Goal: Task Accomplishment & Management: Complete application form

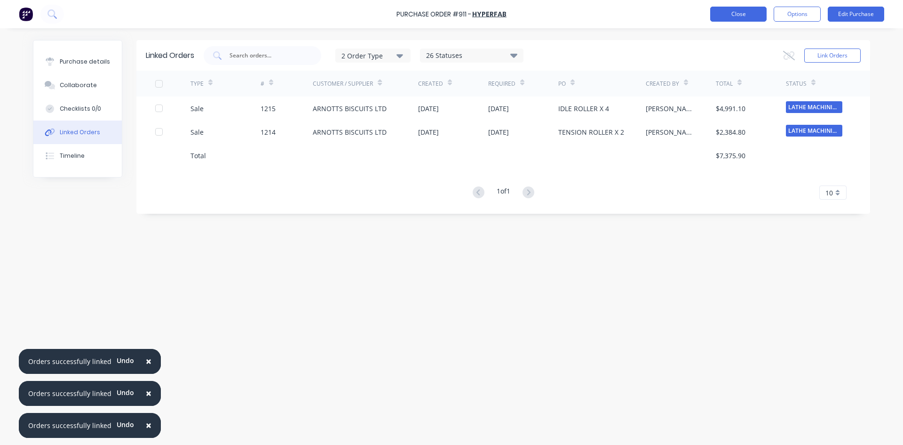
click at [756, 13] on button "Close" at bounding box center [738, 14] width 56 height 15
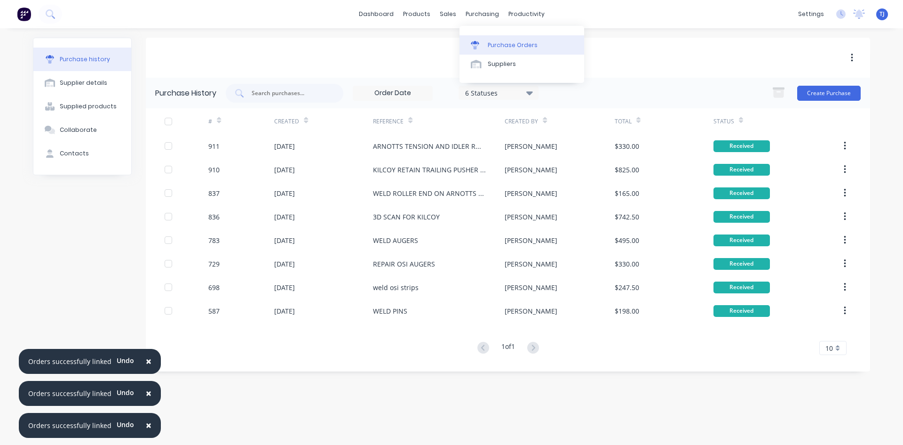
click at [506, 46] on div "Purchase Orders" at bounding box center [513, 45] width 50 height 8
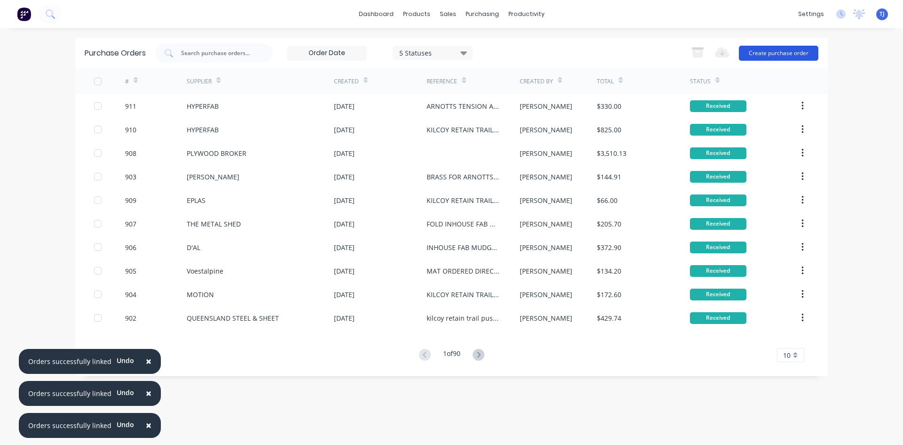
click at [785, 53] on button "Create purchase order" at bounding box center [779, 53] width 80 height 15
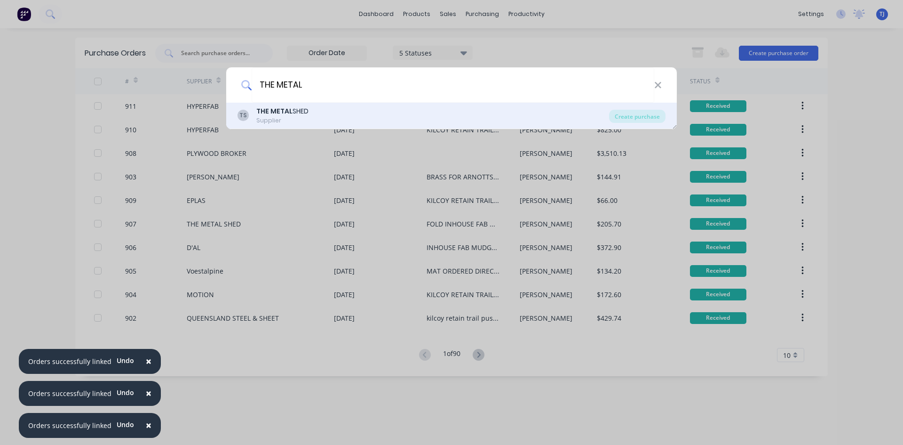
type input "THE METAL"
click at [261, 118] on div "Supplier" at bounding box center [282, 120] width 52 height 8
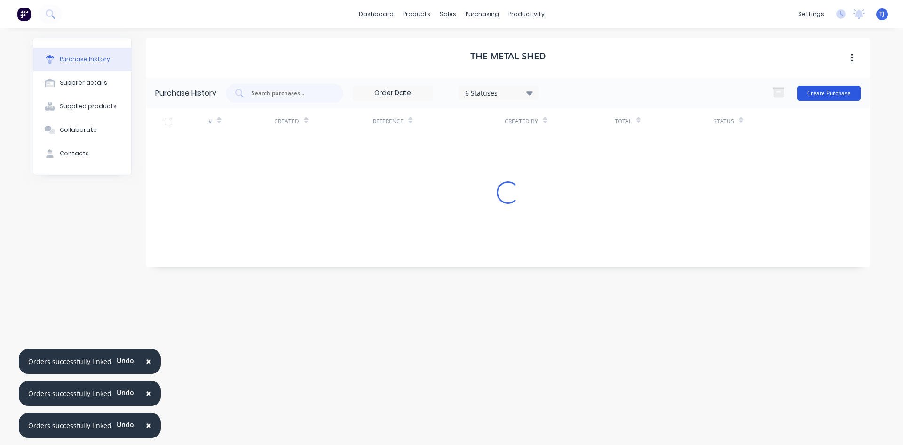
click at [828, 92] on button "Create Purchase" at bounding box center [829, 93] width 64 height 15
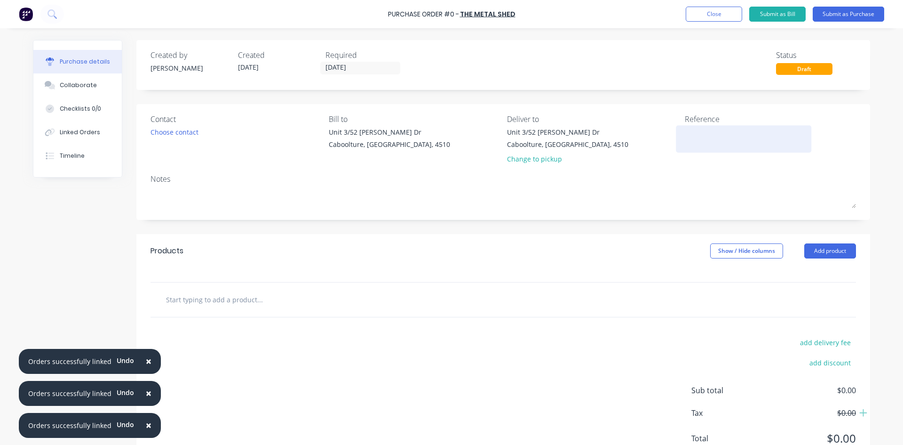
click at [692, 138] on textarea at bounding box center [744, 137] width 118 height 21
type textarea "ARNOTTS JC 1249"
type textarea "x"
click at [691, 137] on textarea "ARNOTTS JC 1249" at bounding box center [744, 137] width 118 height 21
type textarea "AR DECK PLATE UPGRADENOTTS JC 1249"
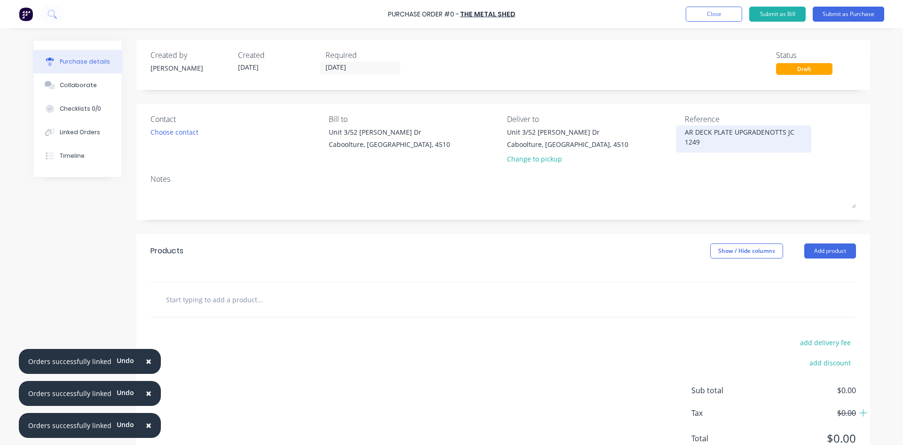
type textarea "x"
click at [690, 132] on textarea "AR DECK PLATE UPGRADENOTTS JC 1249" at bounding box center [744, 137] width 118 height 21
type textarea "ARNOTTS DECK PLATE UPGRADENOTTS JC 1249"
drag, startPoint x: 714, startPoint y: 141, endPoint x: 719, endPoint y: 143, distance: 5.5
click at [719, 143] on textarea "ARNOTTS DECK PLATE UPGRADENOTTS JC 1249" at bounding box center [744, 137] width 118 height 21
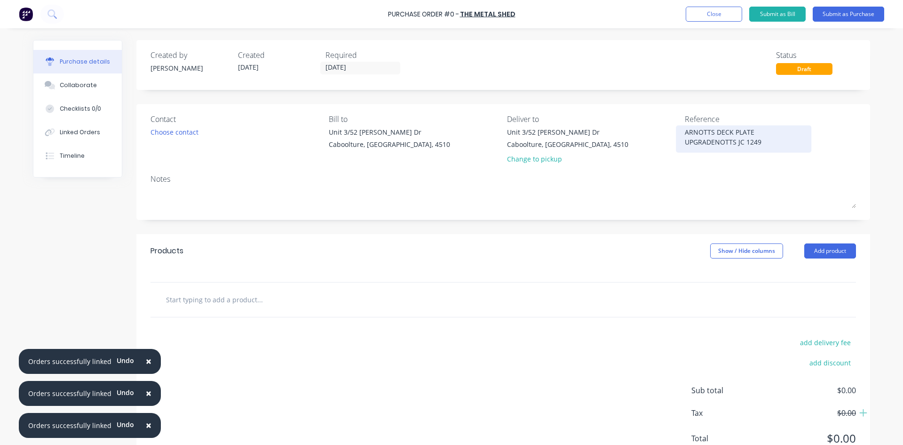
click at [719, 143] on textarea "ARNOTTS DECK PLATE UPGRADENOTTS JC 1249" at bounding box center [744, 137] width 118 height 21
drag, startPoint x: 714, startPoint y: 142, endPoint x: 733, endPoint y: 143, distance: 19.3
click at [733, 143] on textarea "ARNOTTS DECK PLATE UPGRADENOTTS JC 1249" at bounding box center [744, 137] width 118 height 21
type textarea "x"
type textarea "ARNOTTS DECK PLATE UPGRADE JC 1249"
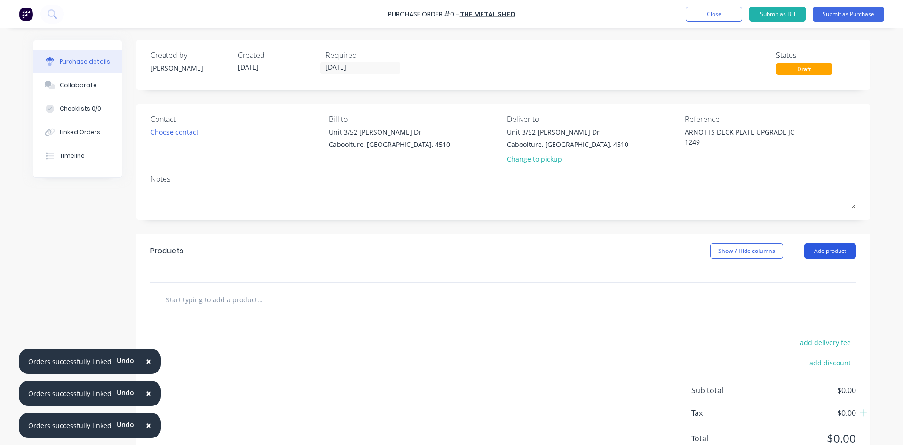
type textarea "x"
type textarea "ARNOTTS DECK PLATE UPGRADE JC 1249"
click at [816, 251] on button "Add product" at bounding box center [830, 250] width 52 height 15
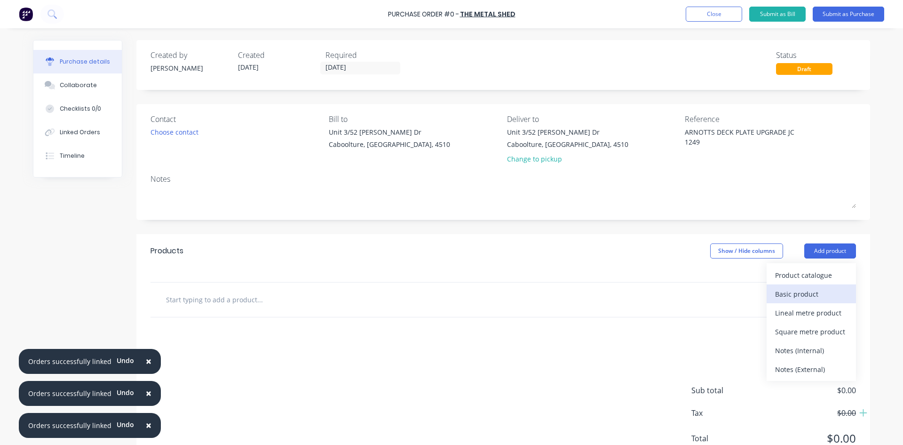
click at [794, 294] on div "Basic product" at bounding box center [811, 294] width 72 height 14
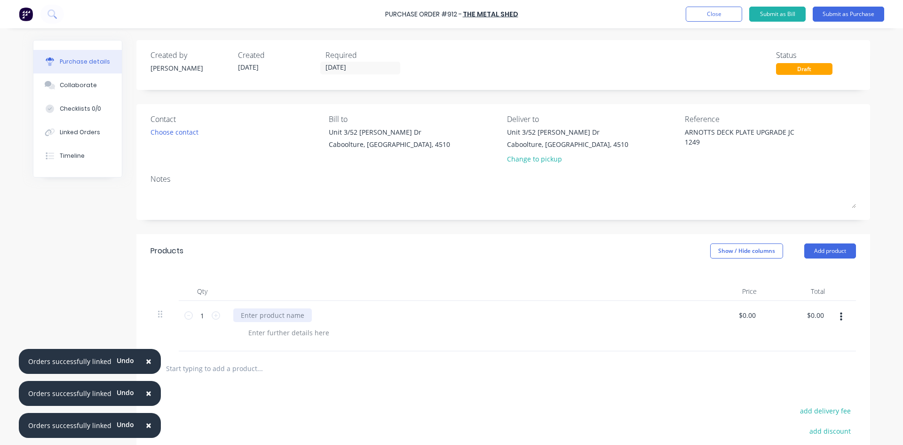
type textarea "x"
click at [247, 317] on div at bounding box center [272, 315] width 79 height 14
type textarea "x"
type input "0"
type input "174.50"
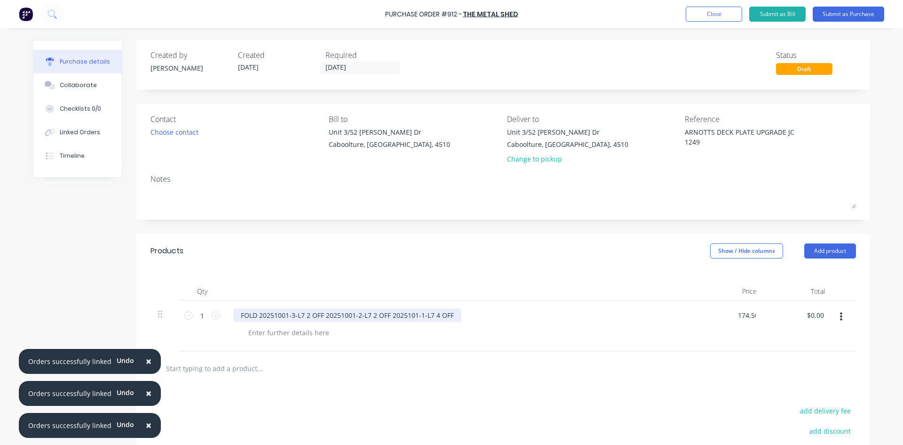
type textarea "x"
type input "$174.50"
type input "174.50"
type textarea "x"
type input "$174.50"
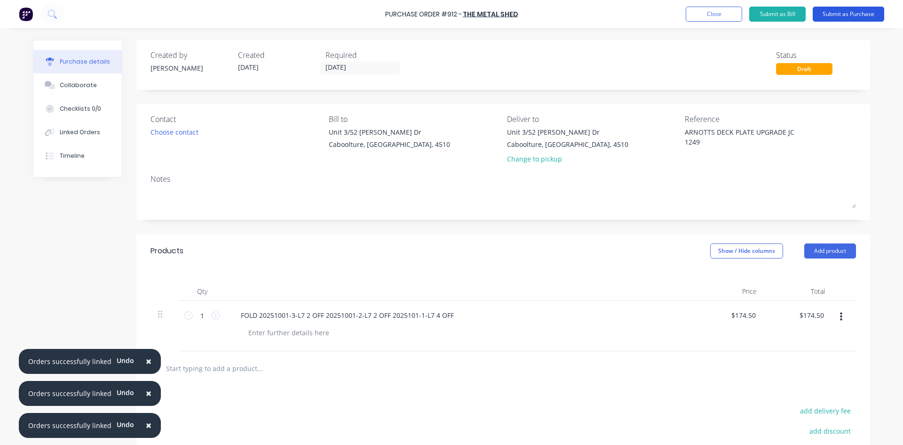
click at [861, 15] on button "Submit as Purchase" at bounding box center [849, 14] width 72 height 15
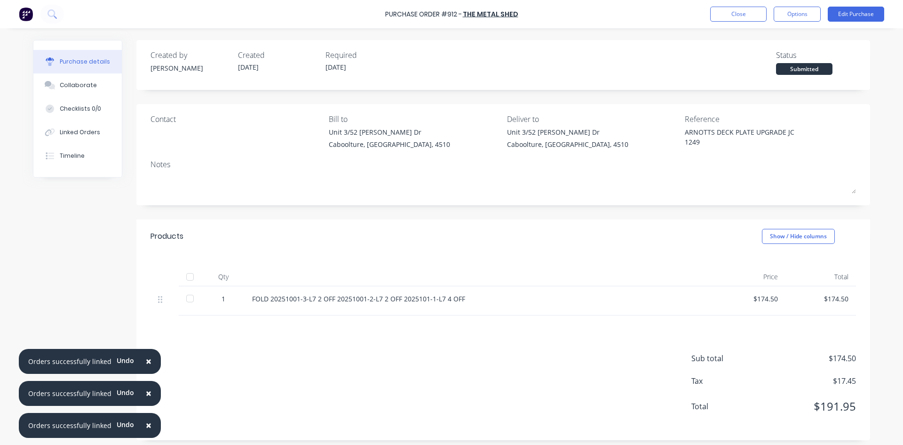
click at [191, 277] on div at bounding box center [190, 276] width 19 height 19
type textarea "x"
click at [94, 131] on button "Linked Orders" at bounding box center [77, 132] width 88 height 24
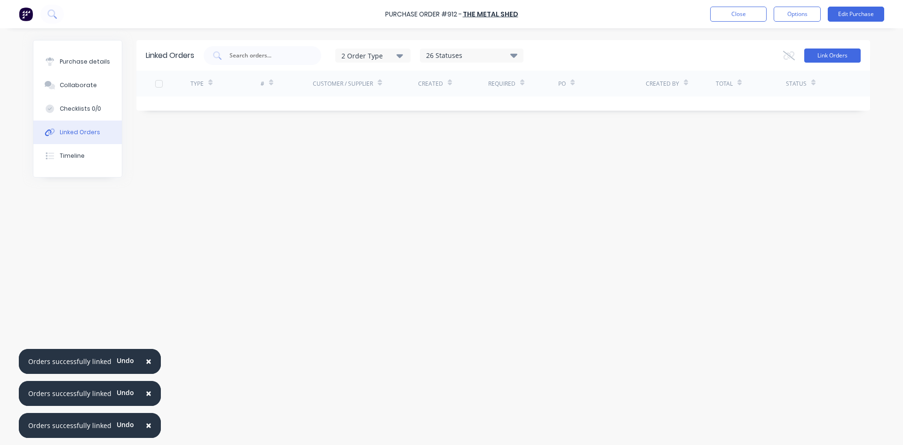
click at [841, 56] on button "Link Orders" at bounding box center [832, 55] width 56 height 14
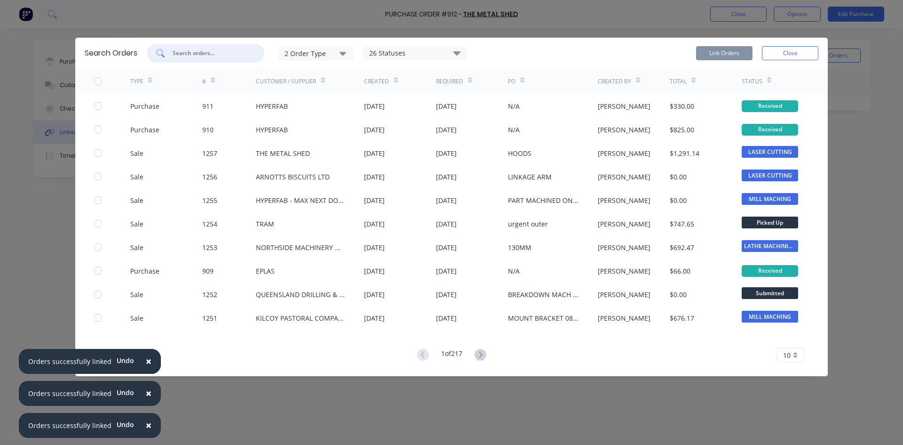
click at [202, 48] on input "text" at bounding box center [211, 52] width 78 height 9
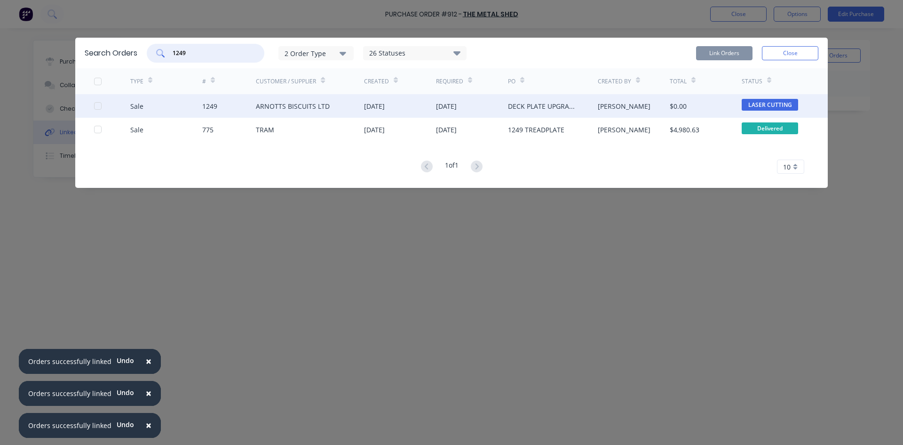
drag, startPoint x: 101, startPoint y: 104, endPoint x: 105, endPoint y: 110, distance: 7.0
click at [108, 110] on div at bounding box center [112, 106] width 36 height 24
click at [96, 103] on div at bounding box center [97, 105] width 19 height 19
type input "1249"
click at [731, 50] on button "Link Orders" at bounding box center [724, 53] width 56 height 14
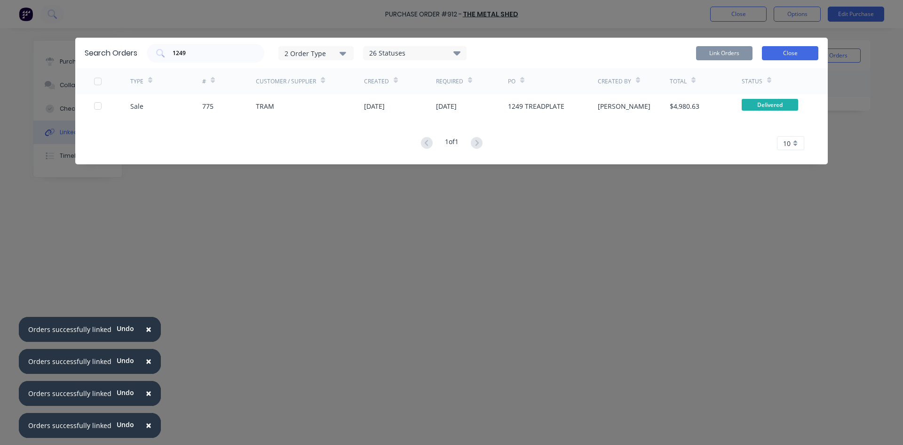
click at [810, 50] on button "Close" at bounding box center [790, 53] width 56 height 14
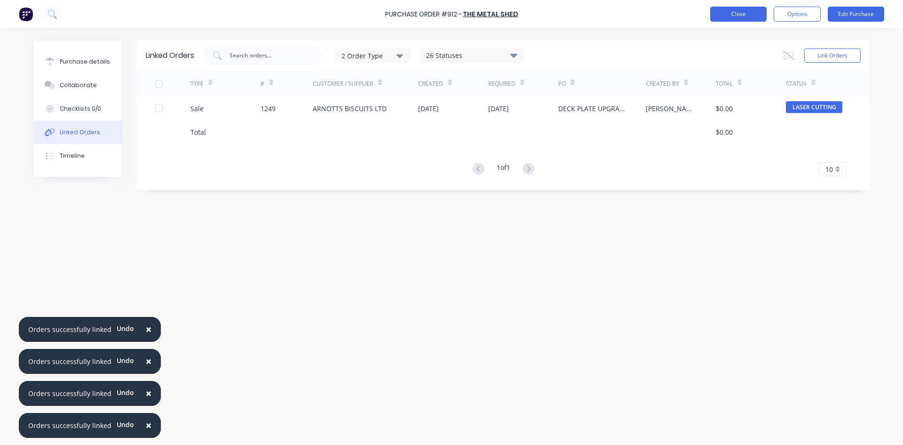
click at [729, 12] on button "Close" at bounding box center [738, 14] width 56 height 15
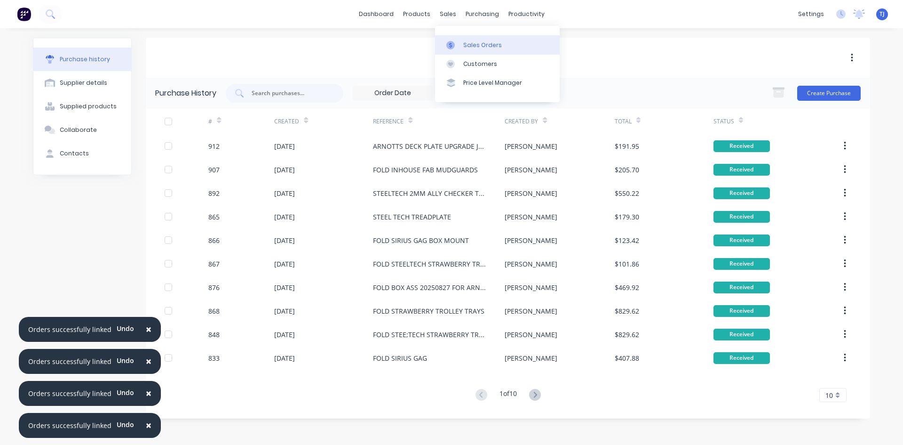
click at [470, 47] on div "Sales Orders" at bounding box center [482, 45] width 39 height 8
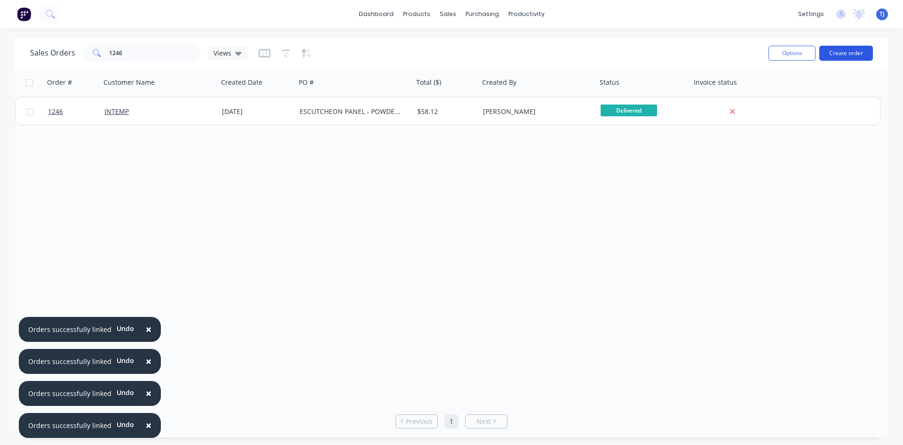
click at [852, 51] on button "Create order" at bounding box center [847, 53] width 54 height 15
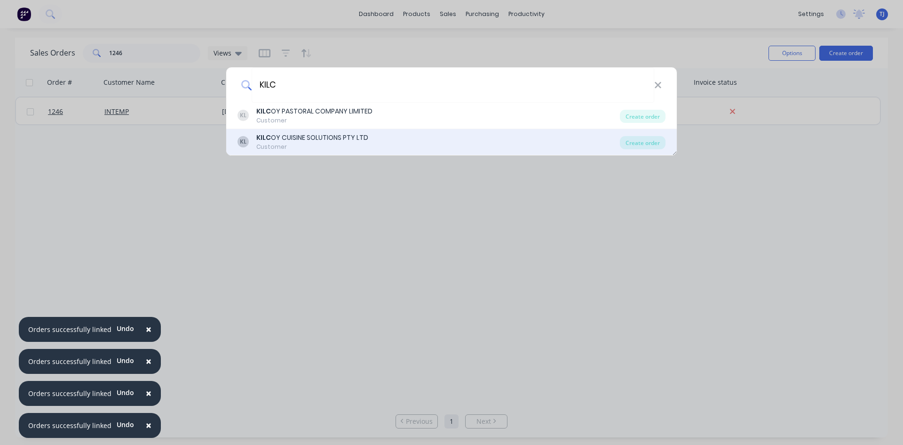
type input "KILC"
click at [344, 147] on div "Customer" at bounding box center [312, 147] width 112 height 8
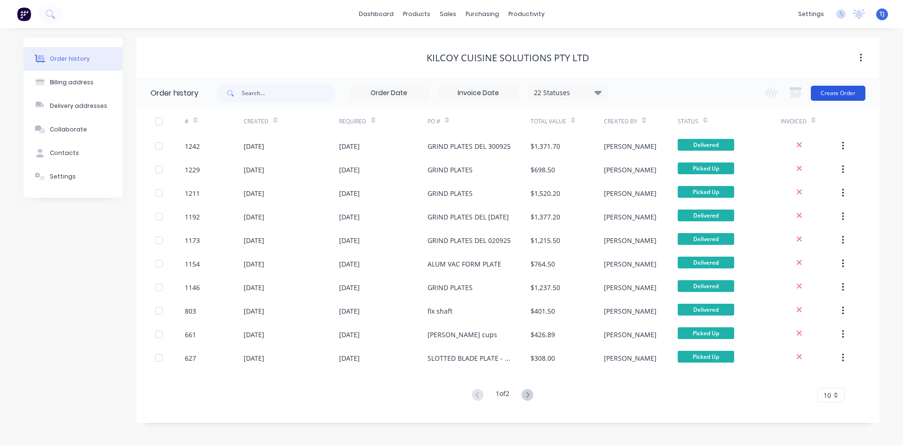
click at [848, 88] on button "Create Order" at bounding box center [838, 93] width 55 height 15
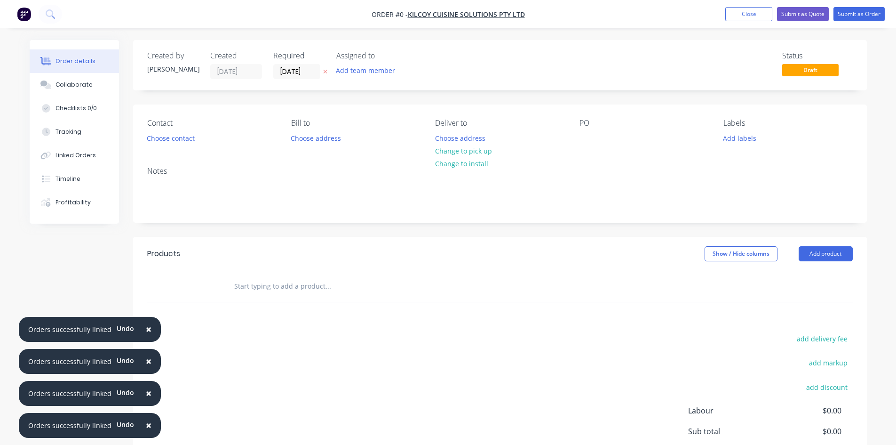
click at [585, 151] on div "Contact Choose contact [PERSON_NAME] to Choose address Deliver to Choose addres…" at bounding box center [500, 131] width 734 height 55
click at [583, 143] on div at bounding box center [587, 138] width 15 height 14
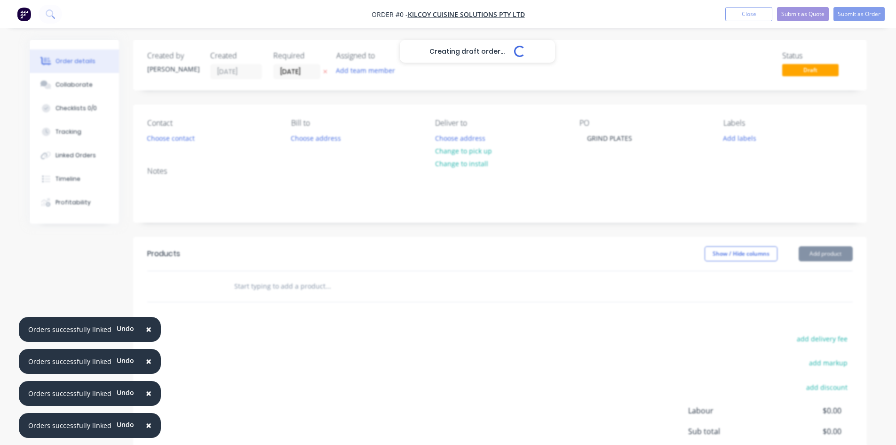
click at [318, 285] on div "Creating draft order... Loading... Order details Collaborate Checklists 0/0 Tra…" at bounding box center [448, 291] width 856 height 502
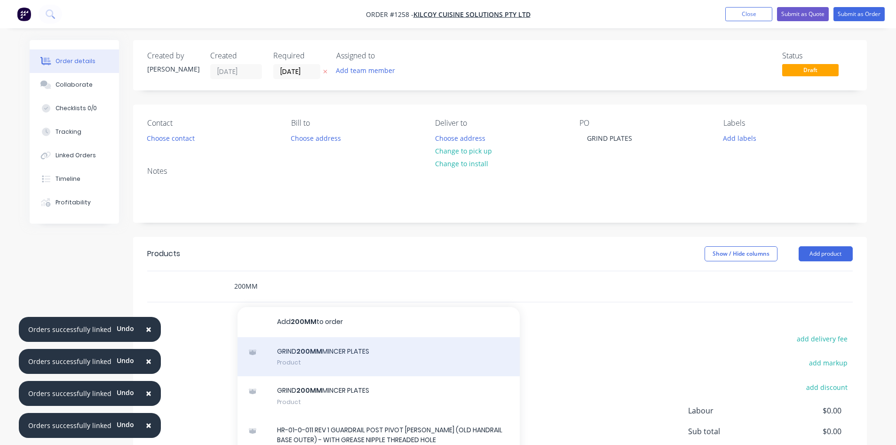
type input "200MM"
click at [339, 361] on div "GRIND 200MM MINCER PLATES Product" at bounding box center [379, 357] width 282 height 40
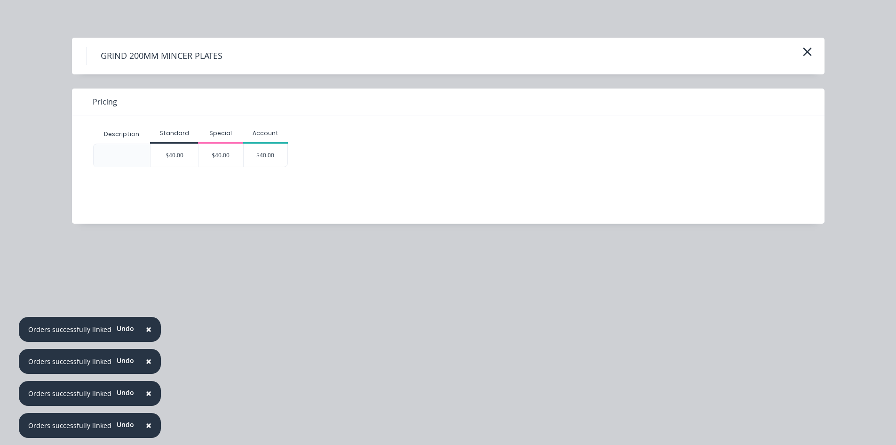
click at [167, 157] on div "$40.00" at bounding box center [175, 155] width 48 height 23
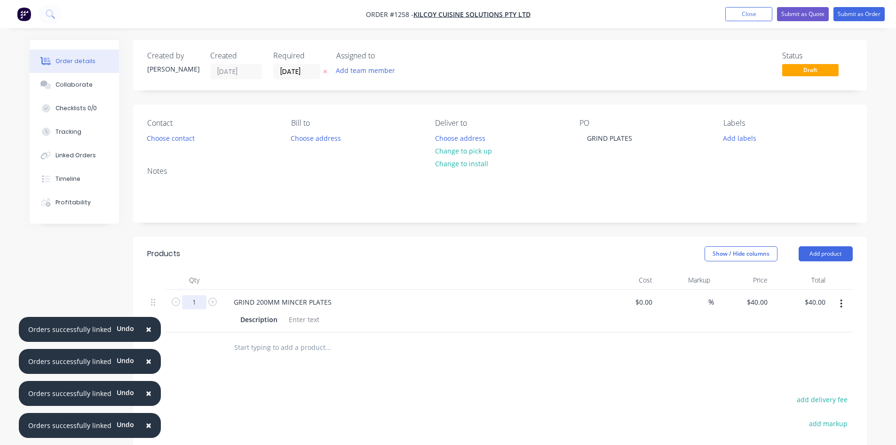
click at [193, 297] on input "1" at bounding box center [194, 302] width 24 height 14
type input "6"
type input "$240.00"
click at [319, 347] on input "text" at bounding box center [328, 347] width 188 height 19
click at [313, 352] on input "text" at bounding box center [328, 347] width 188 height 19
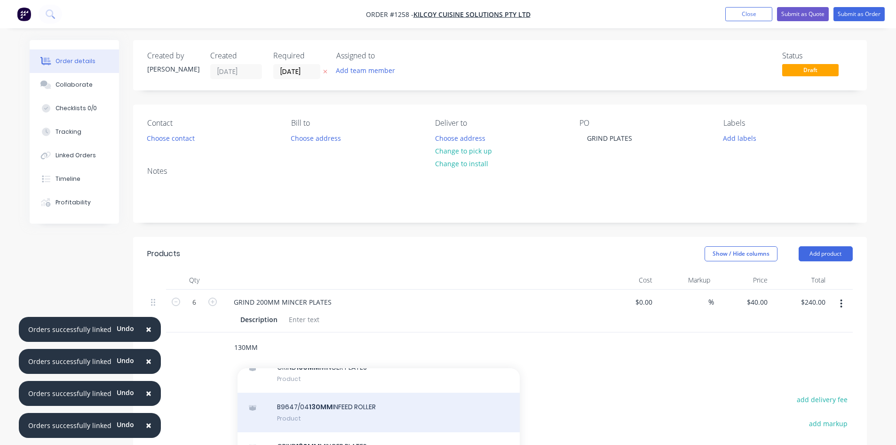
scroll to position [47, 0]
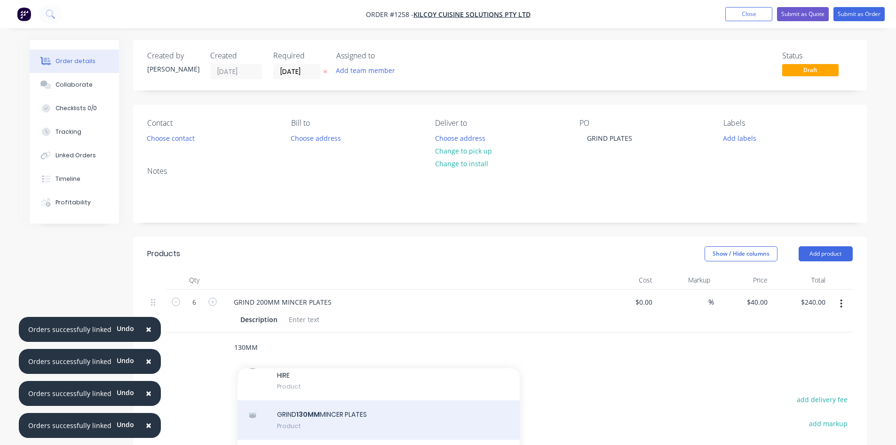
type input "130MM"
click at [315, 415] on div "GRIND 130MM MINCER PLATES Product" at bounding box center [379, 420] width 282 height 40
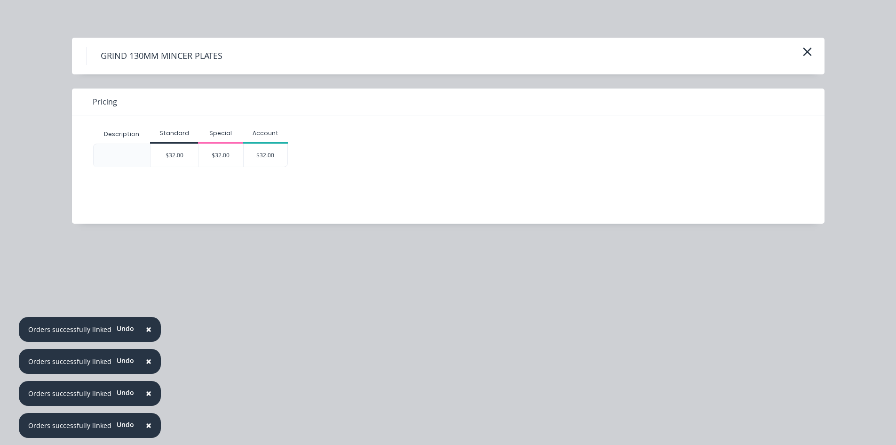
click at [180, 158] on div "$32.00" at bounding box center [175, 155] width 48 height 23
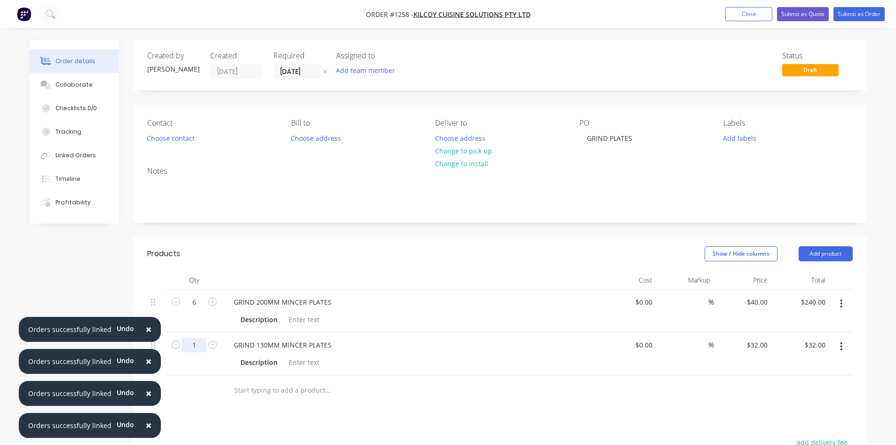
drag, startPoint x: 210, startPoint y: 342, endPoint x: 204, endPoint y: 341, distance: 6.7
click at [208, 341] on icon "button" at bounding box center [212, 344] width 8 height 8
type input "2"
type input "$64.00"
click at [200, 342] on input "2" at bounding box center [194, 345] width 24 height 14
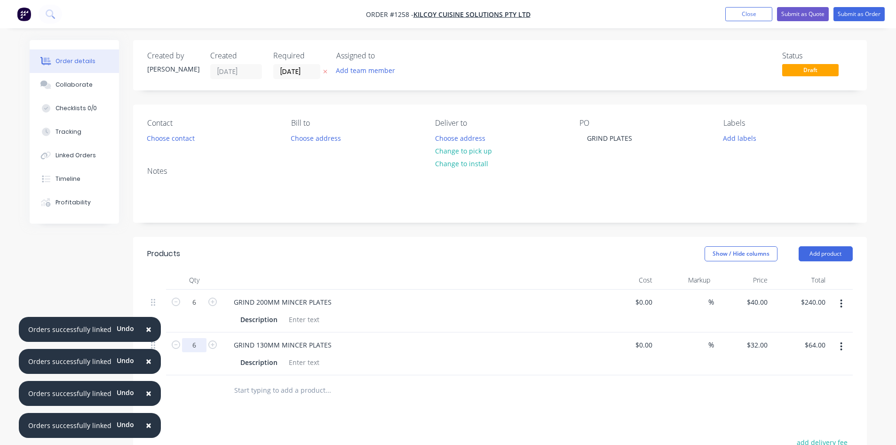
type input "6"
type input "$192.00"
click at [248, 392] on input "text" at bounding box center [328, 390] width 188 height 19
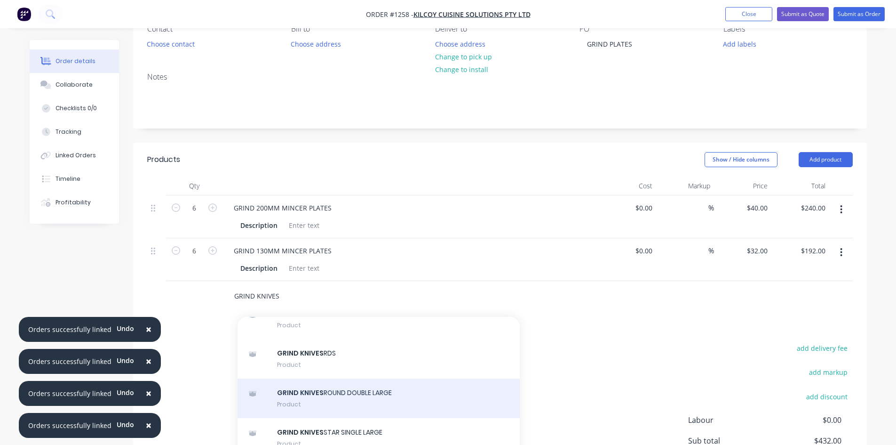
type input "GRIND KNIVES"
click at [394, 397] on div "GRIND KNIVES ROUND DOUBLE LARGE Product" at bounding box center [379, 398] width 282 height 40
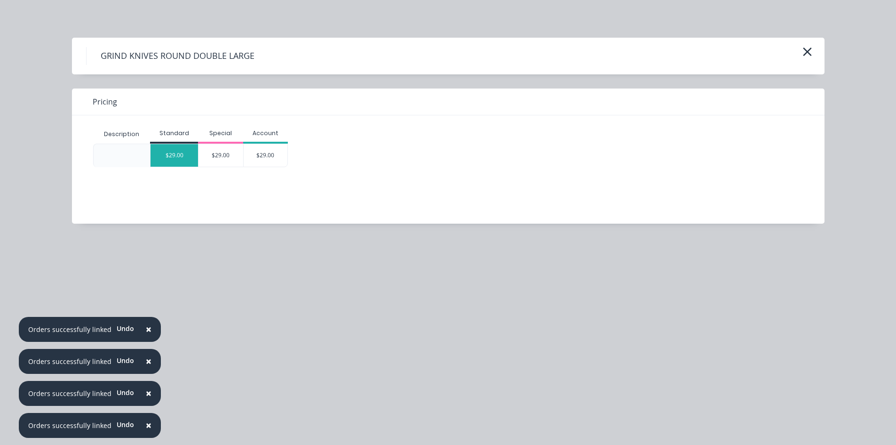
click at [172, 156] on div "$29.00" at bounding box center [175, 155] width 48 height 23
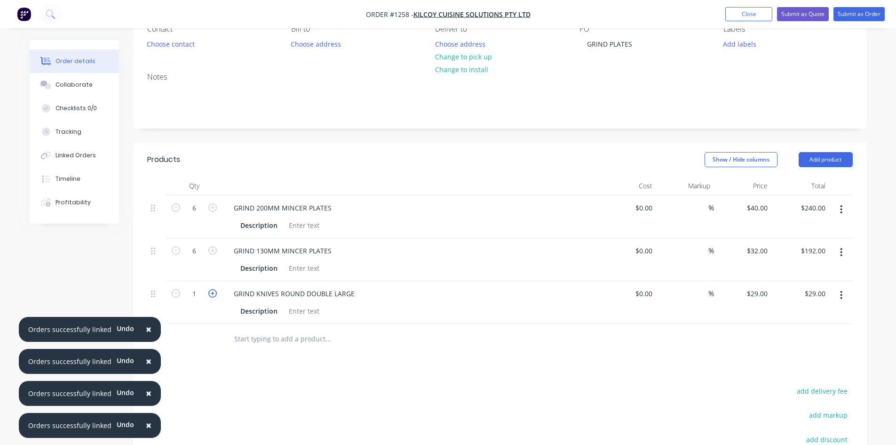
click at [215, 292] on icon "button" at bounding box center [212, 293] width 8 height 8
type input "2"
type input "$58.00"
click at [215, 292] on icon "button" at bounding box center [212, 293] width 8 height 8
type input "3"
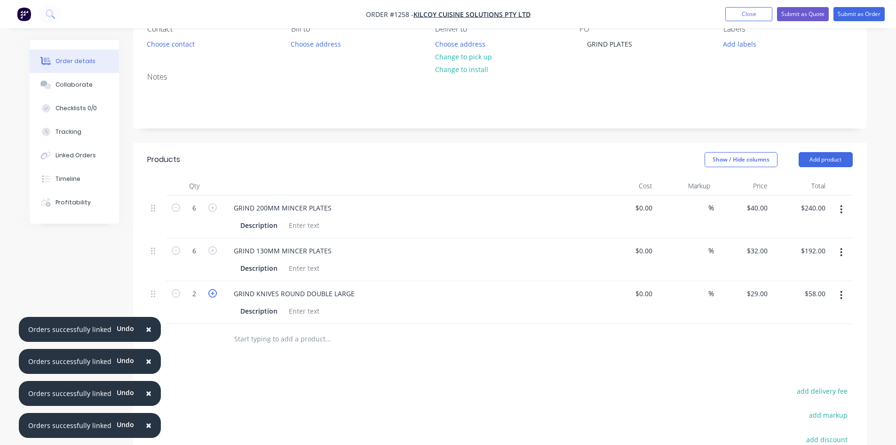
type input "$87.00"
click at [264, 342] on input "text" at bounding box center [328, 338] width 188 height 19
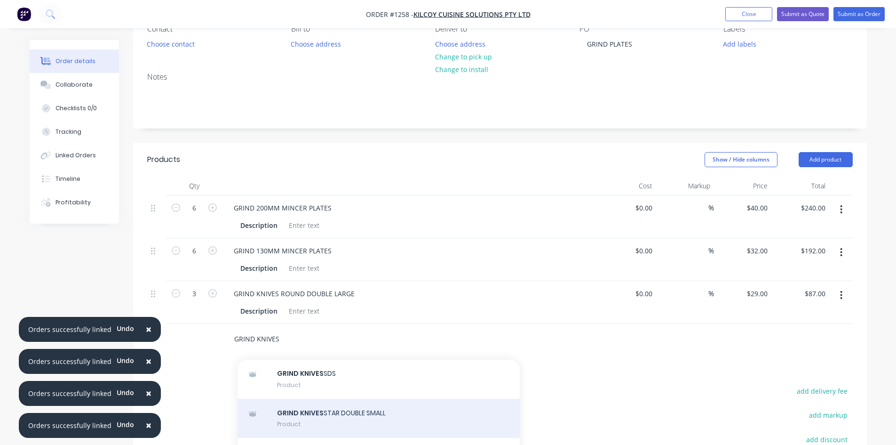
type input "GRIND KNIVES"
click at [330, 415] on div "GRIND KNIVES STAR DOUBLE SMALL Product" at bounding box center [379, 418] width 282 height 40
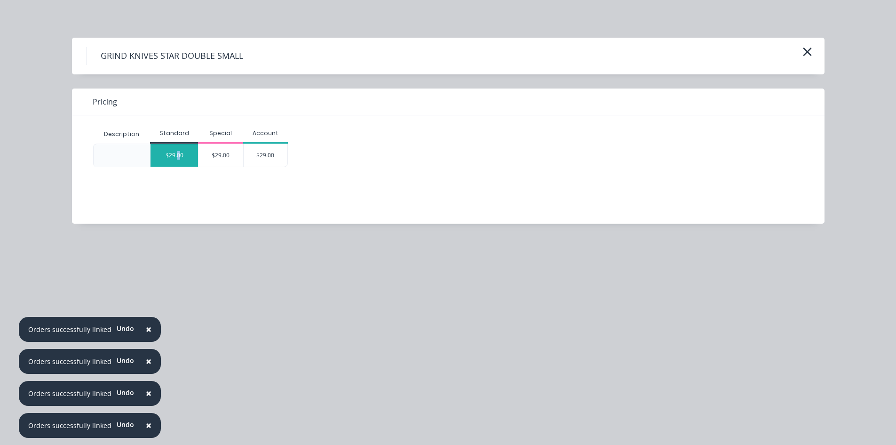
click at [178, 162] on div "$29.00" at bounding box center [175, 155] width 48 height 23
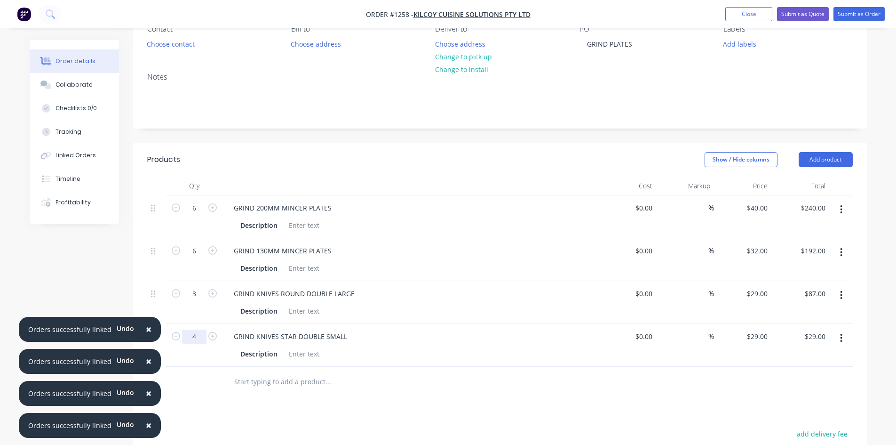
type input "4"
type input "$116.00"
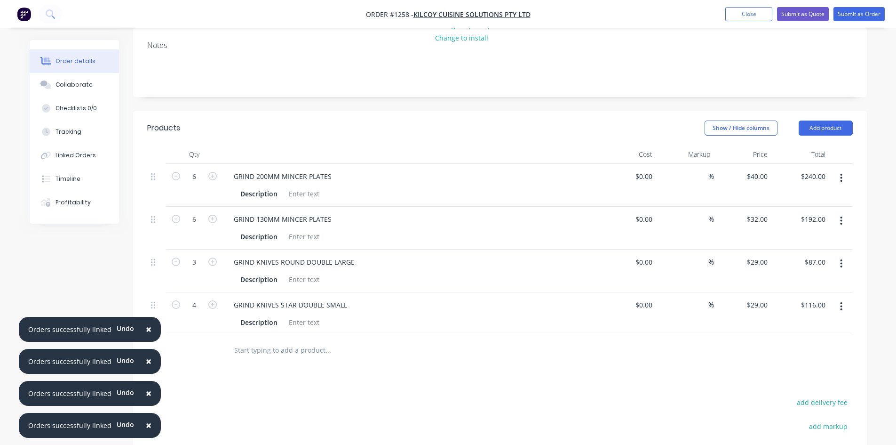
scroll to position [47, 0]
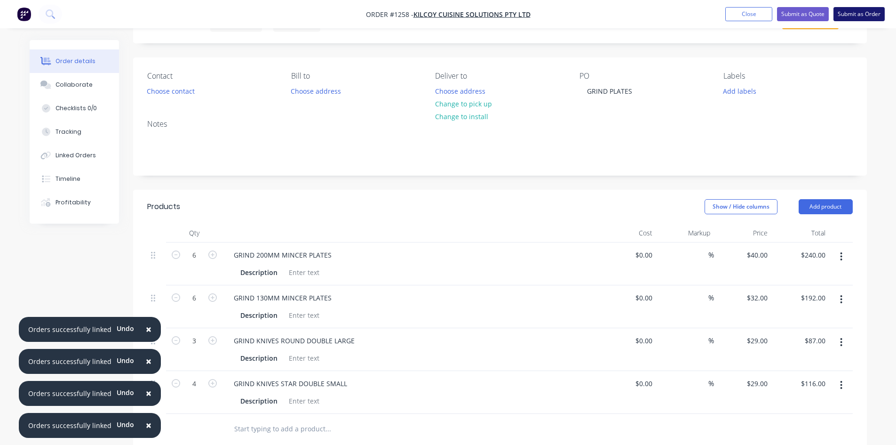
click at [875, 11] on button "Submit as Order" at bounding box center [859, 14] width 51 height 14
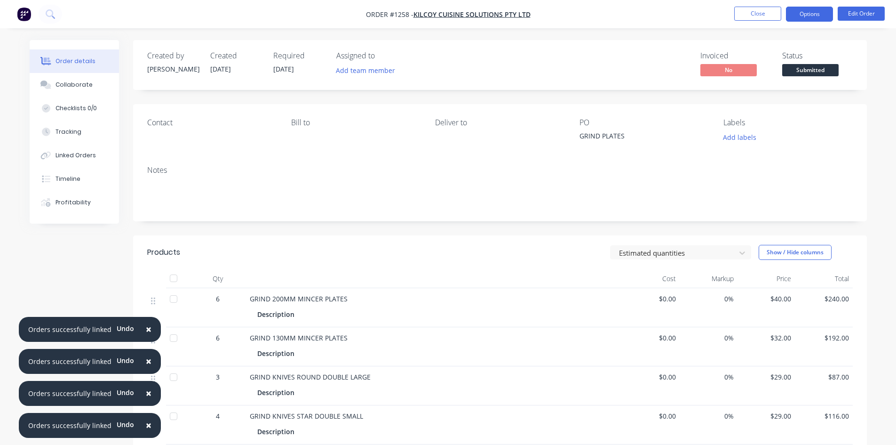
click at [819, 9] on button "Options" at bounding box center [809, 14] width 47 height 15
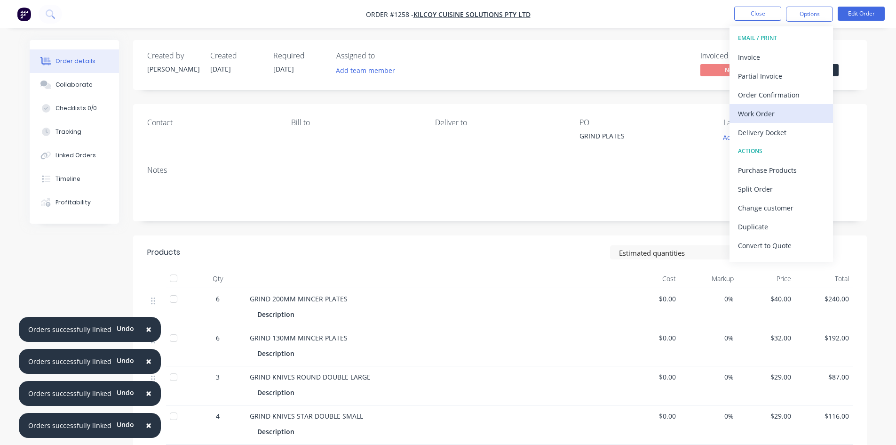
click at [775, 116] on div "Work Order" at bounding box center [781, 114] width 87 height 14
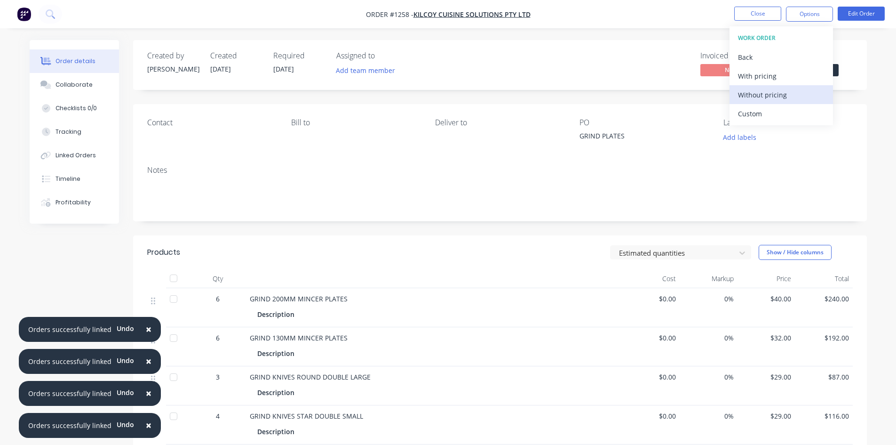
click at [763, 96] on div "Without pricing" at bounding box center [781, 95] width 87 height 14
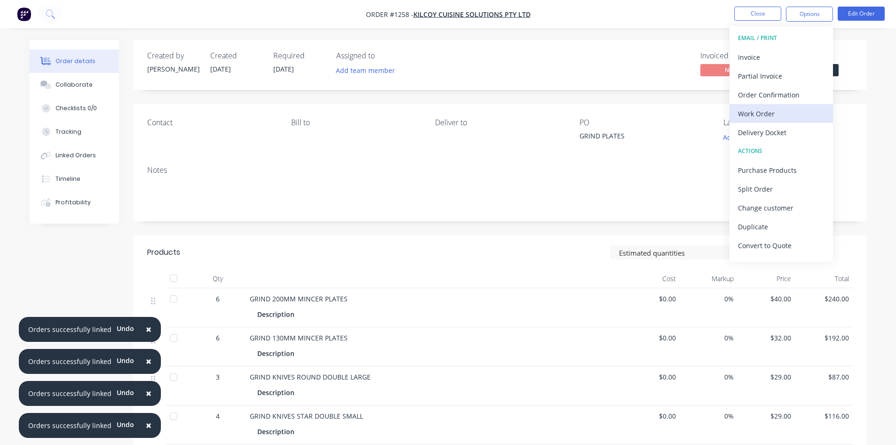
click at [774, 110] on div "Work Order" at bounding box center [781, 114] width 87 height 14
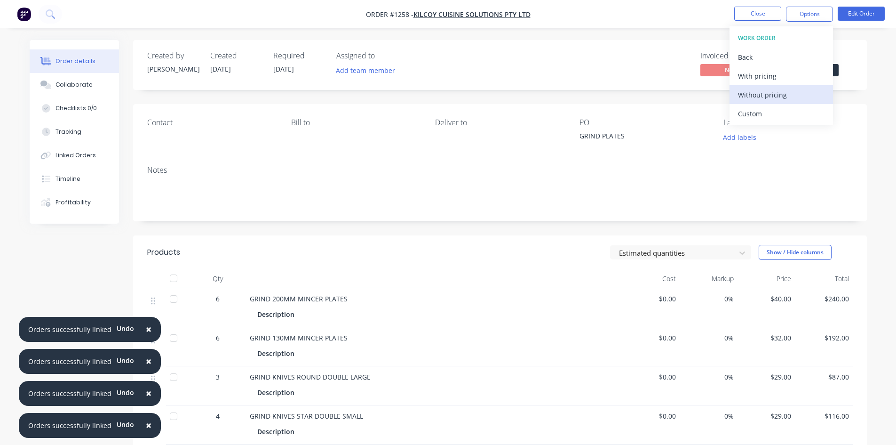
click at [768, 94] on div "Without pricing" at bounding box center [781, 95] width 87 height 14
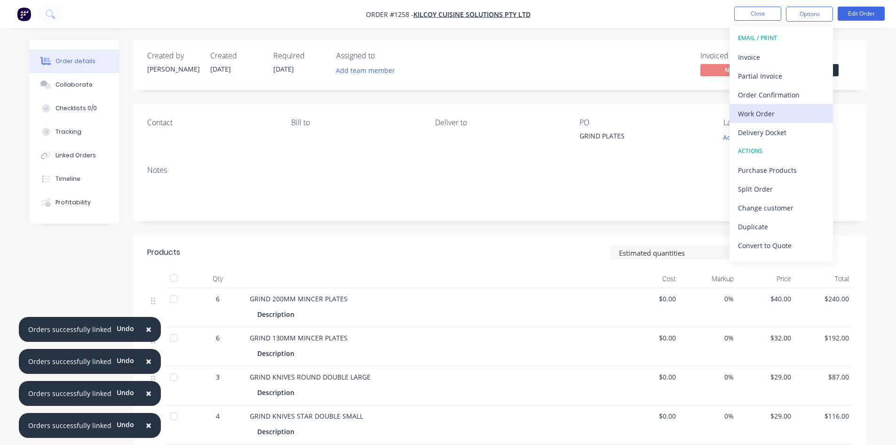
click at [775, 111] on div "Work Order" at bounding box center [781, 114] width 87 height 14
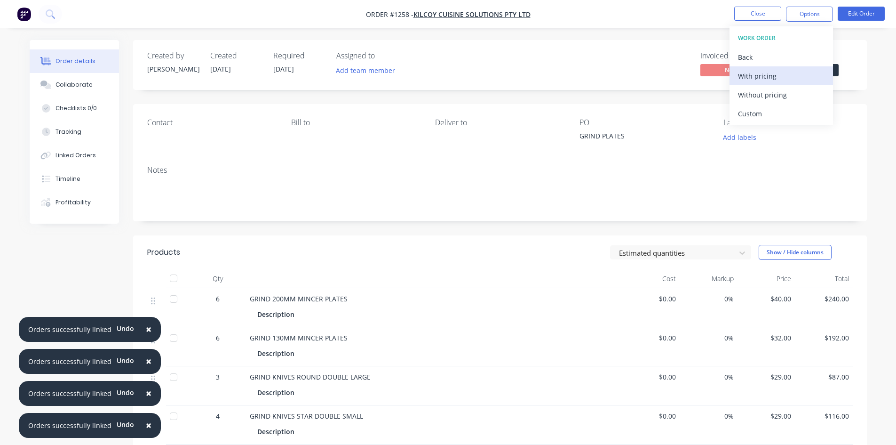
click at [762, 75] on div "With pricing" at bounding box center [781, 76] width 87 height 14
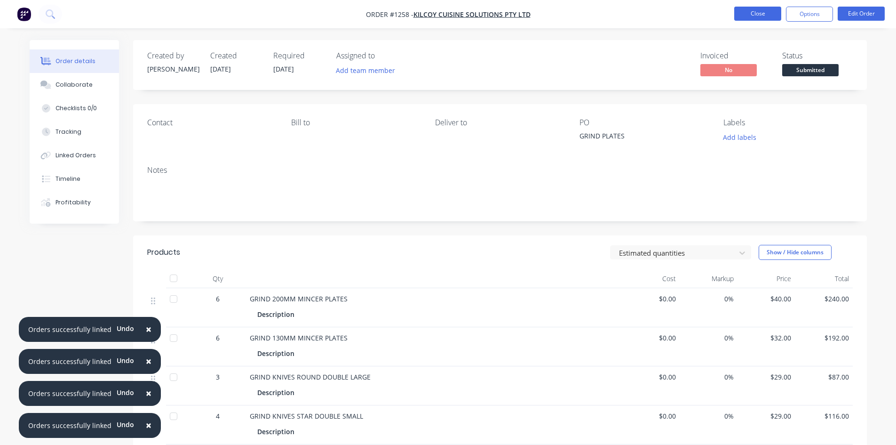
click at [760, 14] on button "Close" at bounding box center [757, 14] width 47 height 14
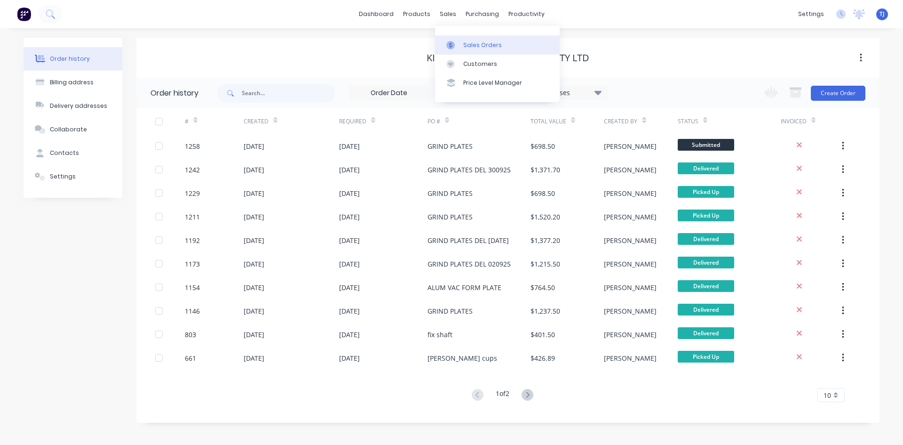
click at [462, 40] on link "Sales Orders" at bounding box center [497, 44] width 125 height 19
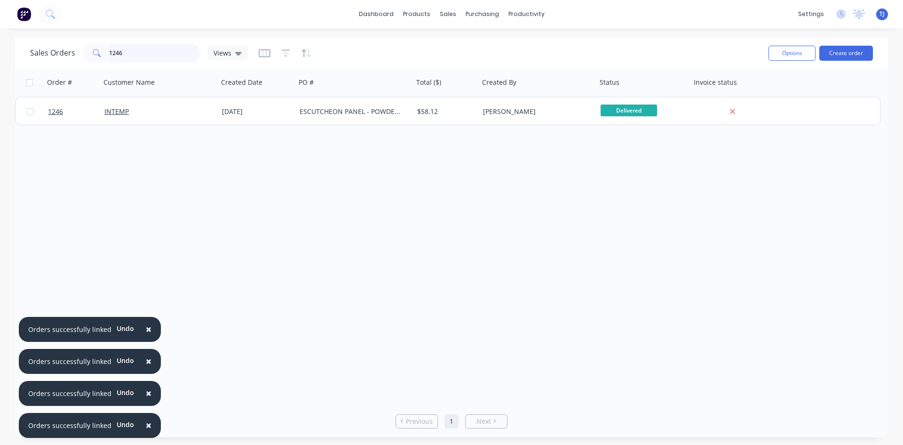
click at [118, 55] on input "1246" at bounding box center [155, 53] width 92 height 19
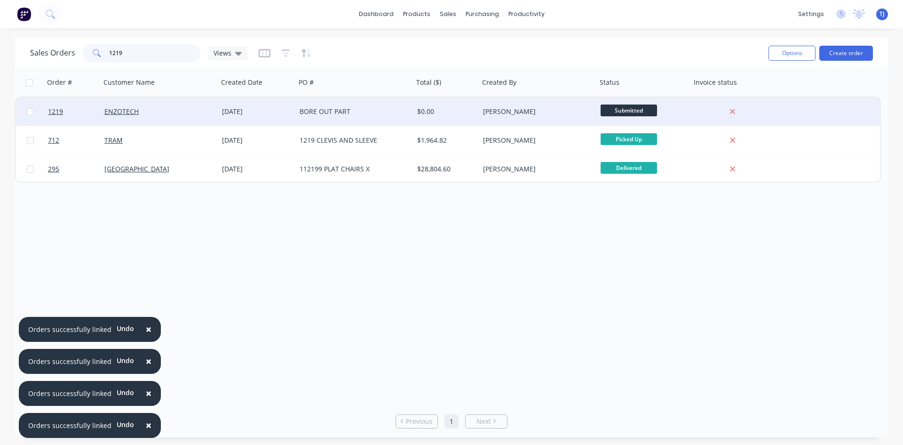
type input "1219"
click at [332, 114] on div "BORE OUT PART" at bounding box center [352, 111] width 104 height 9
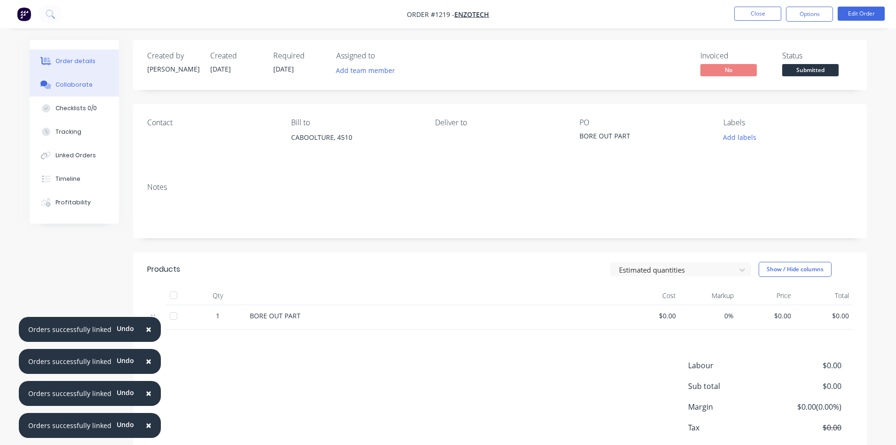
click at [81, 86] on div "Collaborate" at bounding box center [74, 84] width 37 height 8
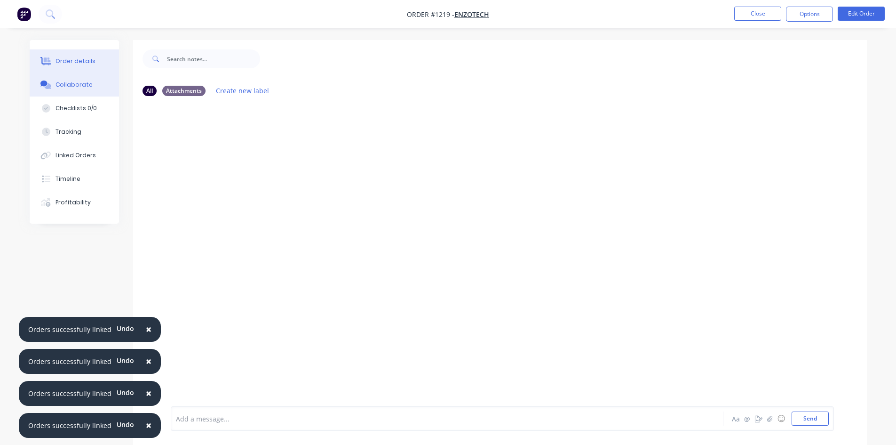
click at [73, 59] on div "Order details" at bounding box center [76, 61] width 40 height 8
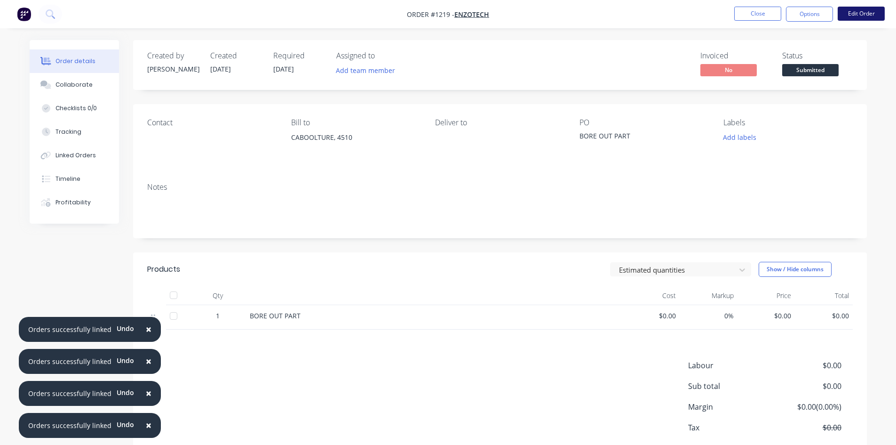
click at [845, 10] on button "Edit Order" at bounding box center [861, 14] width 47 height 14
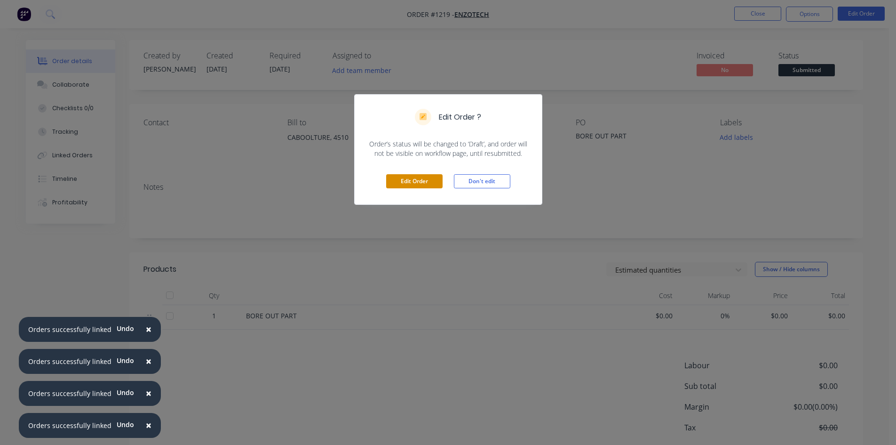
click at [403, 185] on button "Edit Order" at bounding box center [414, 181] width 56 height 14
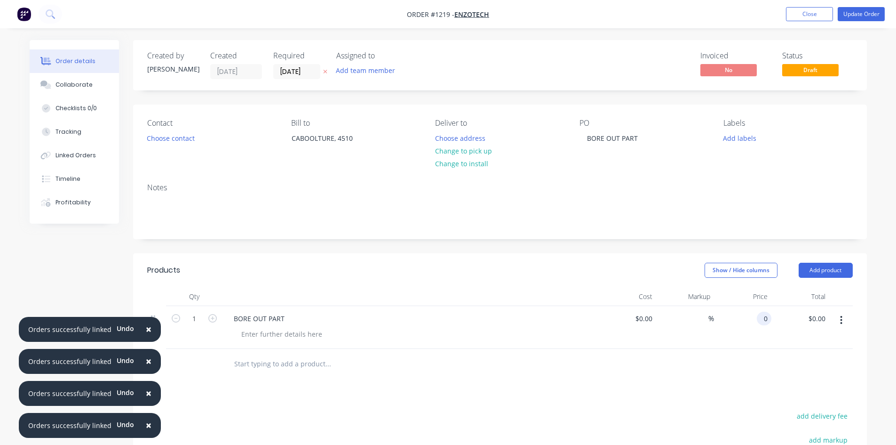
click at [754, 318] on div "0 0" at bounding box center [743, 327] width 58 height 43
type input "$90.00"
click at [808, 10] on button "Close" at bounding box center [809, 14] width 47 height 14
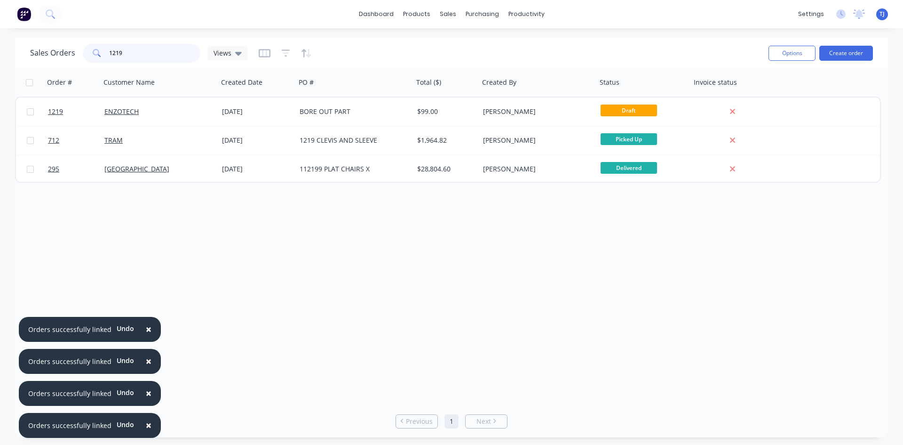
click at [132, 53] on input "1219" at bounding box center [155, 53] width 92 height 19
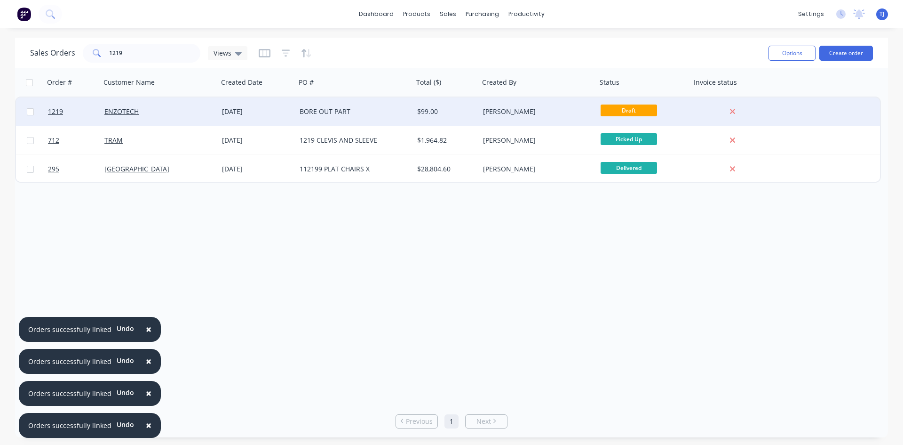
click at [309, 118] on div "BORE OUT PART" at bounding box center [355, 111] width 118 height 28
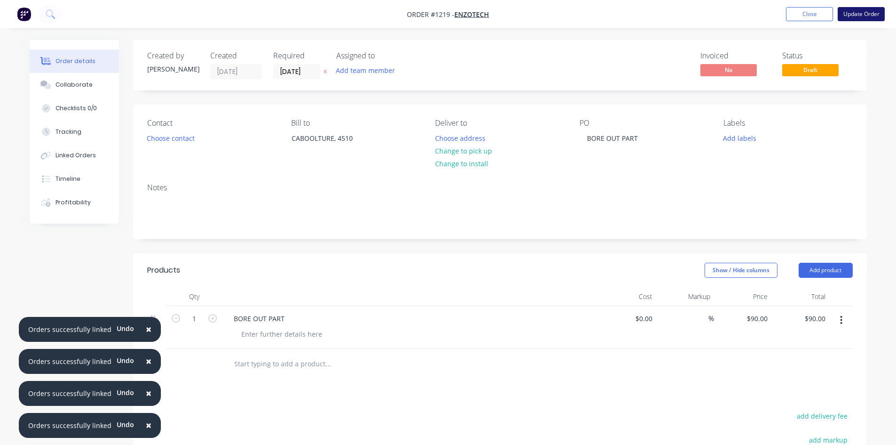
click at [854, 14] on button "Update Order" at bounding box center [861, 14] width 47 height 14
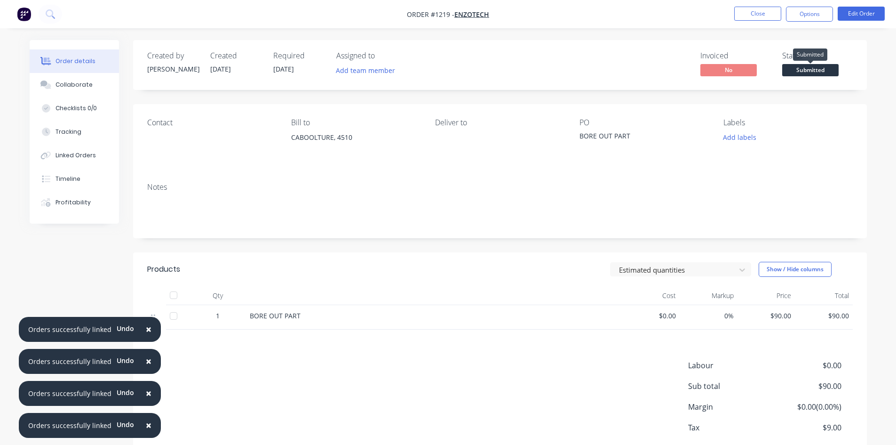
click at [817, 64] on span "Submitted" at bounding box center [810, 70] width 56 height 12
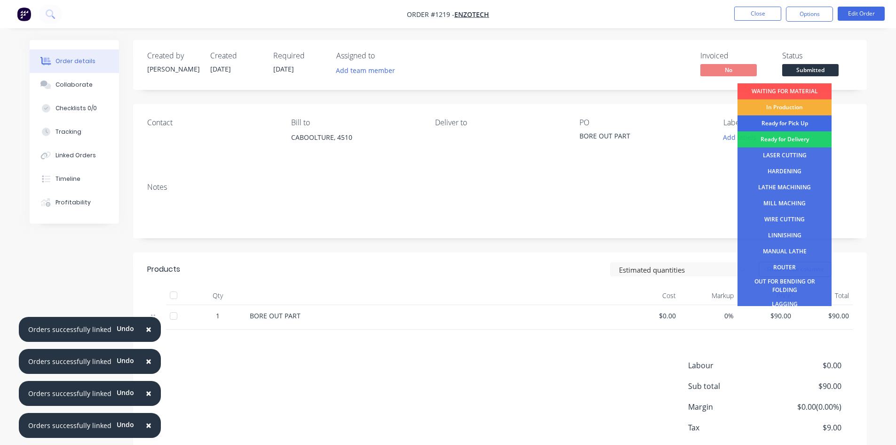
click at [790, 122] on div "Ready for Pick Up" at bounding box center [785, 123] width 94 height 16
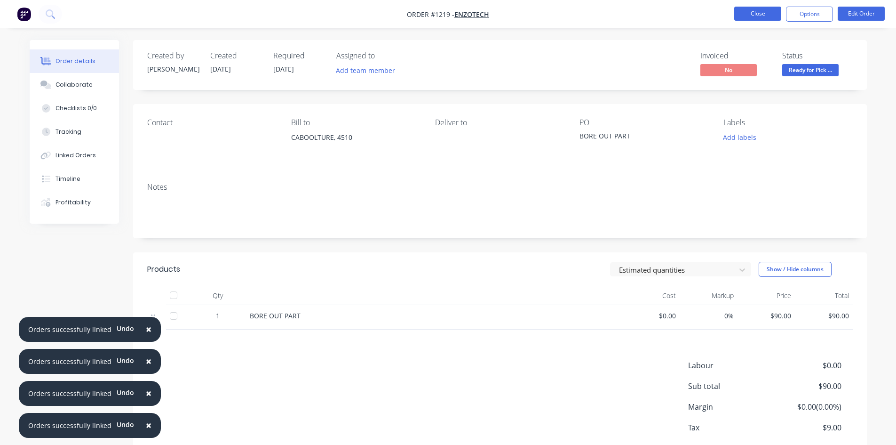
click at [764, 13] on button "Close" at bounding box center [757, 14] width 47 height 14
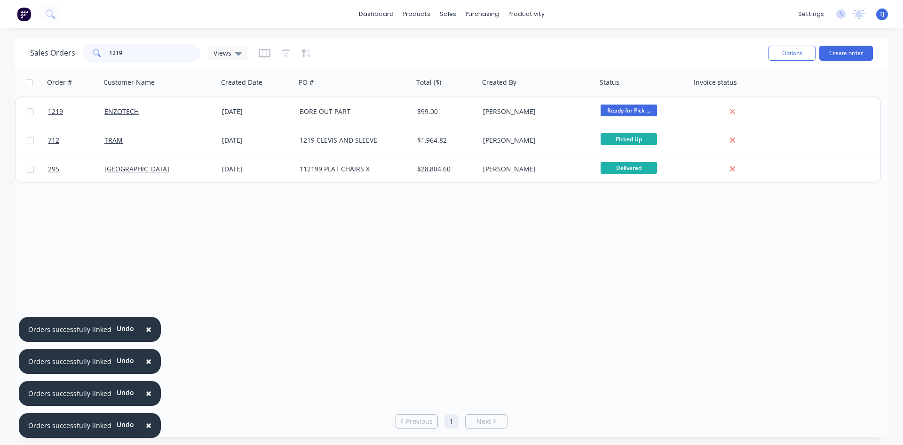
click at [112, 55] on input "1219" at bounding box center [155, 53] width 92 height 19
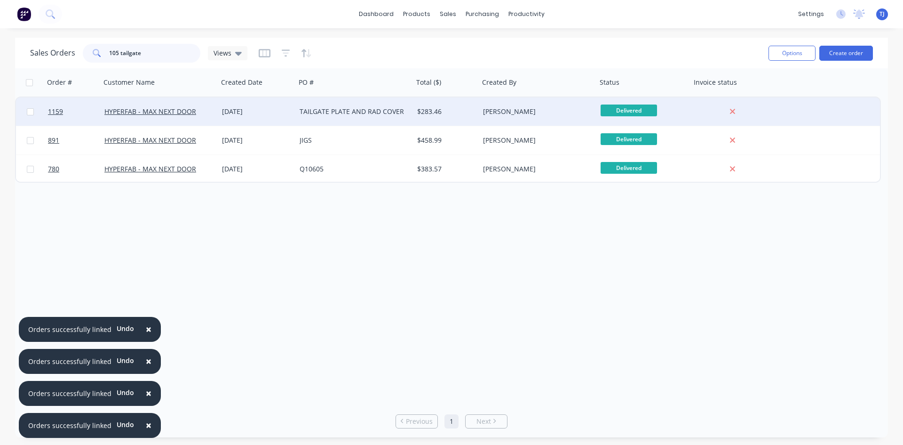
type input "105 tailgate"
click at [331, 115] on div "TAILGATE PLATE AND RAD COVER" at bounding box center [352, 111] width 104 height 9
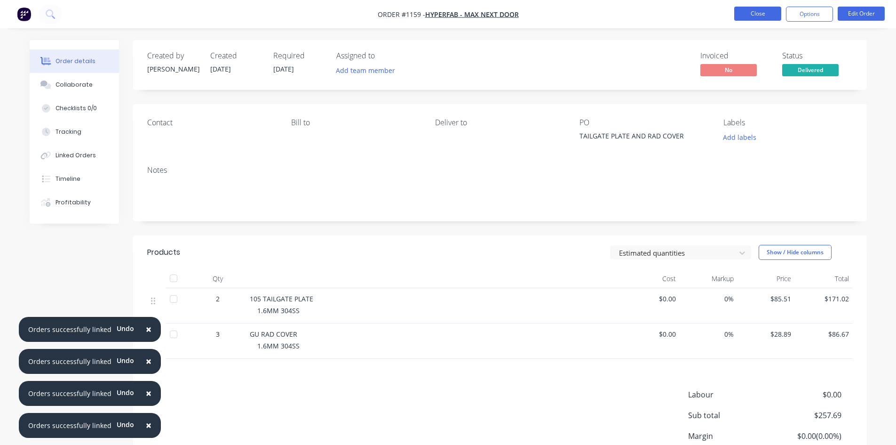
click at [754, 16] on button "Close" at bounding box center [757, 14] width 47 height 14
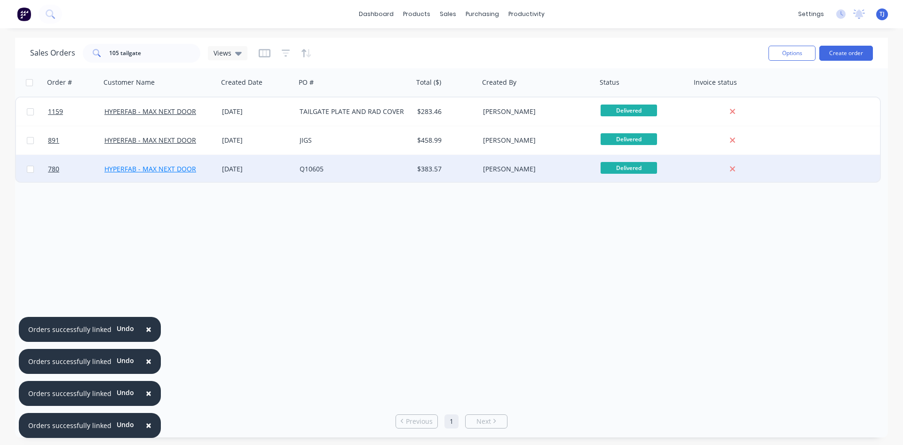
click at [193, 169] on link "HYPERFAB - MAX NEXT DOOR" at bounding box center [150, 168] width 92 height 9
click at [331, 173] on div "Q10605" at bounding box center [352, 168] width 104 height 9
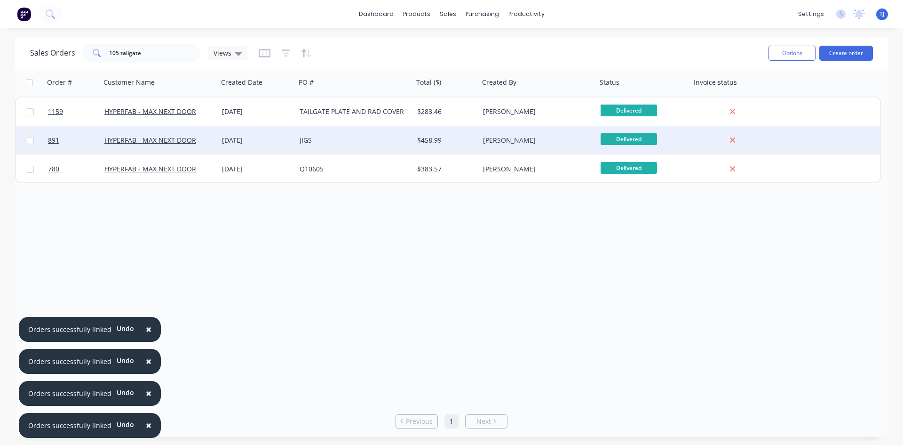
click at [328, 144] on div "JIGS" at bounding box center [352, 139] width 104 height 9
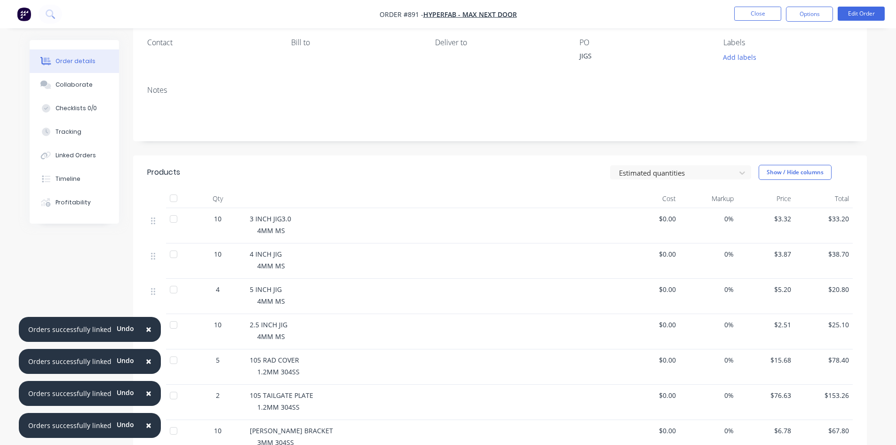
scroll to position [94, 0]
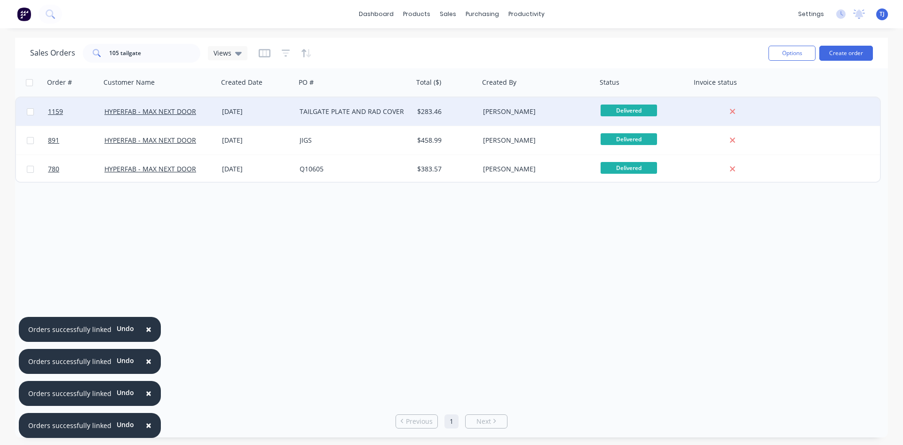
click at [322, 110] on div "TAILGATE PLATE AND RAD COVER" at bounding box center [352, 111] width 104 height 9
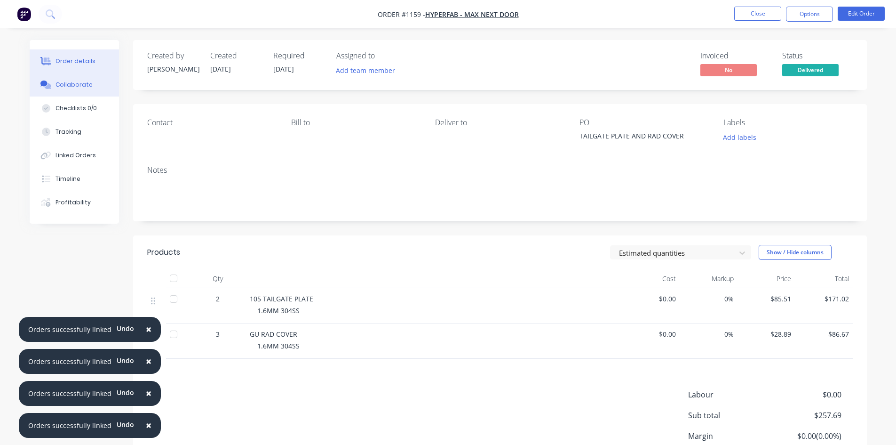
click at [58, 83] on div "Collaborate" at bounding box center [74, 84] width 37 height 8
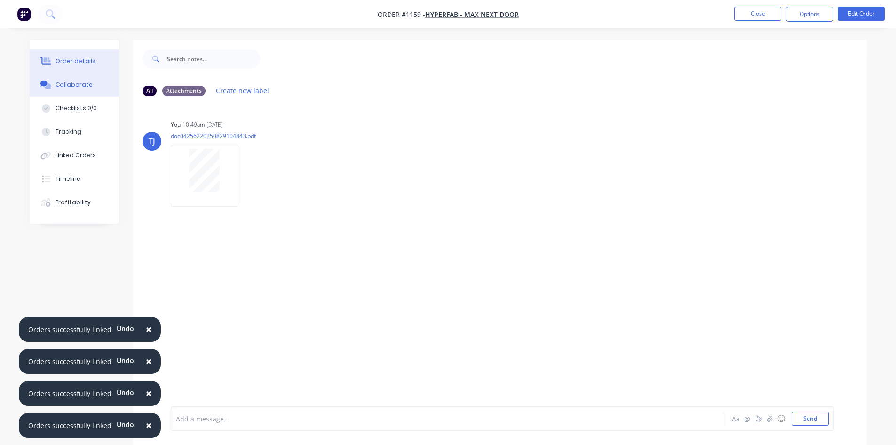
click at [74, 64] on div "Order details" at bounding box center [76, 61] width 40 height 8
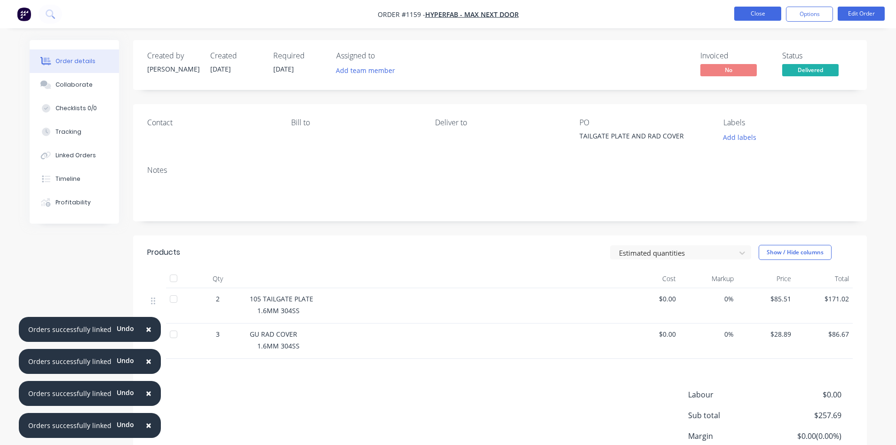
click at [753, 15] on button "Close" at bounding box center [757, 14] width 47 height 14
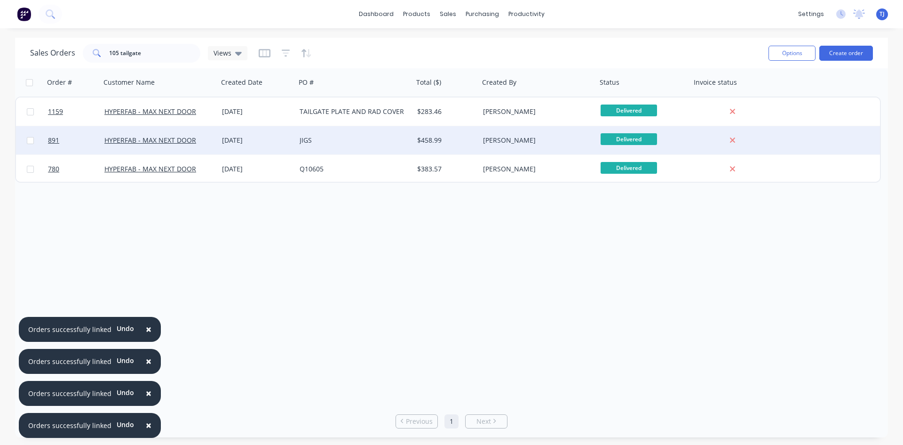
click at [323, 142] on div "JIGS" at bounding box center [352, 139] width 104 height 9
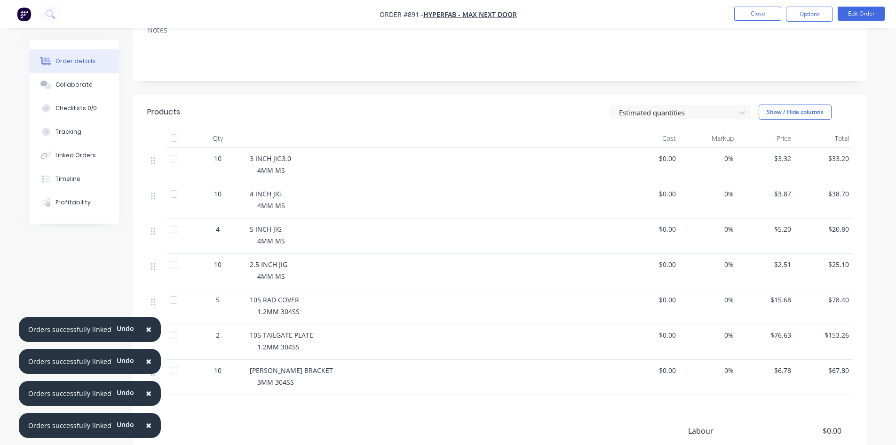
scroll to position [141, 0]
click at [93, 154] on div "Linked Orders" at bounding box center [76, 155] width 40 height 8
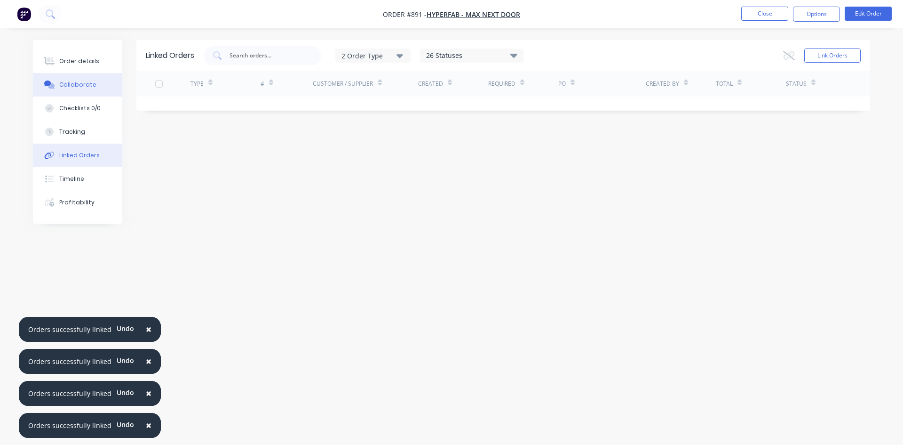
click at [76, 81] on div "Collaborate" at bounding box center [77, 84] width 37 height 8
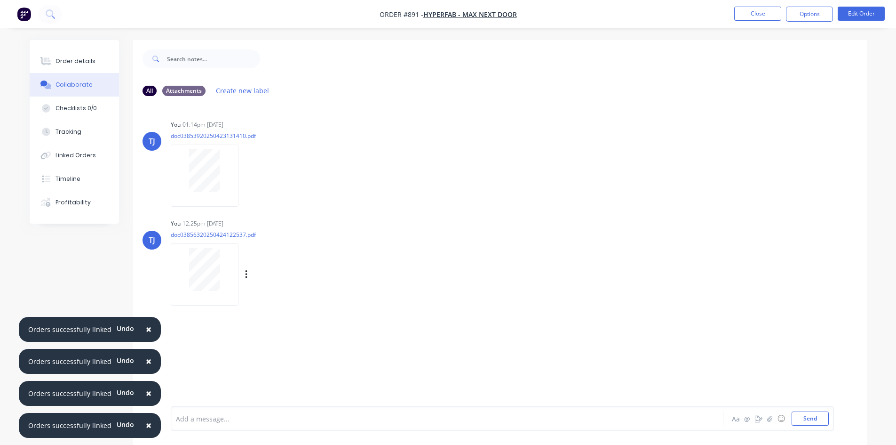
click at [221, 261] on div at bounding box center [204, 268] width 59 height 43
click at [78, 64] on div "Order details" at bounding box center [76, 61] width 40 height 8
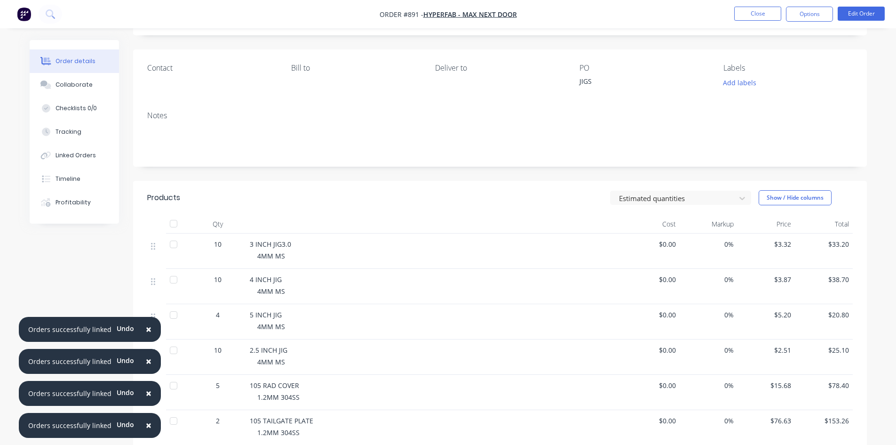
scroll to position [141, 0]
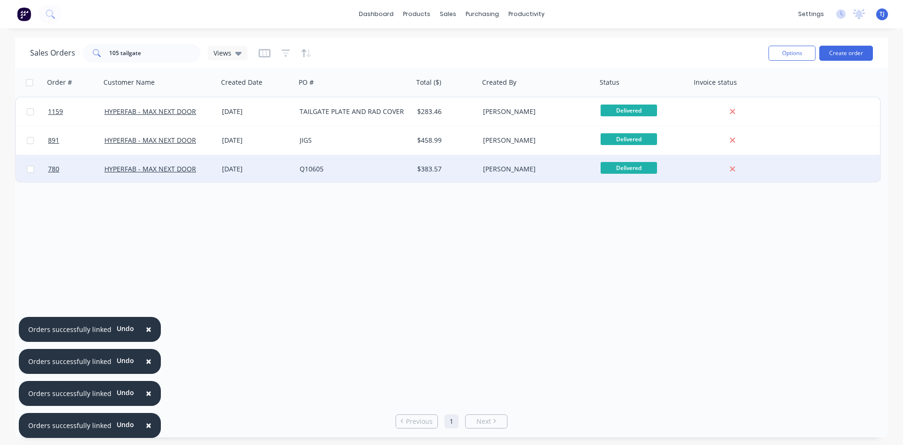
click at [377, 166] on div "Q10605" at bounding box center [352, 168] width 104 height 9
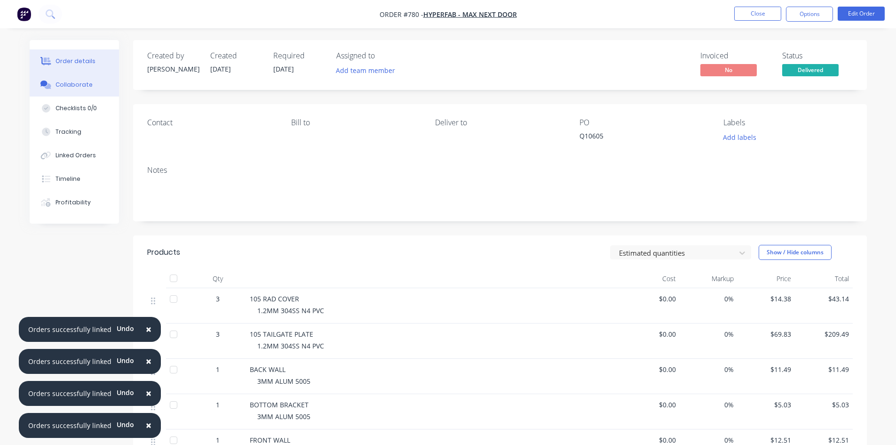
click at [76, 80] on div "Collaborate" at bounding box center [74, 84] width 37 height 8
